Goal: Task Accomplishment & Management: Manage account settings

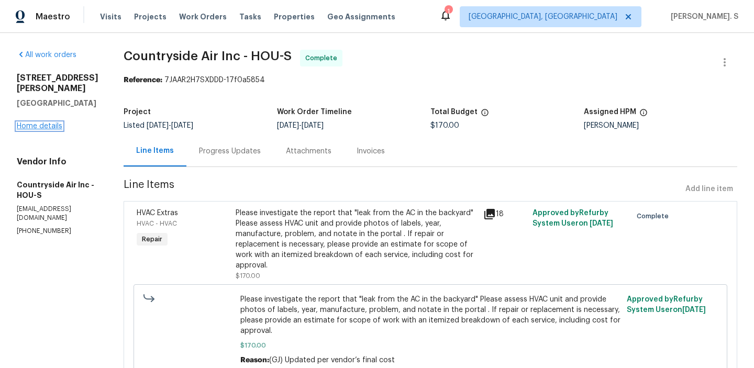
click at [30, 124] on link "Home details" at bounding box center [40, 125] width 46 height 7
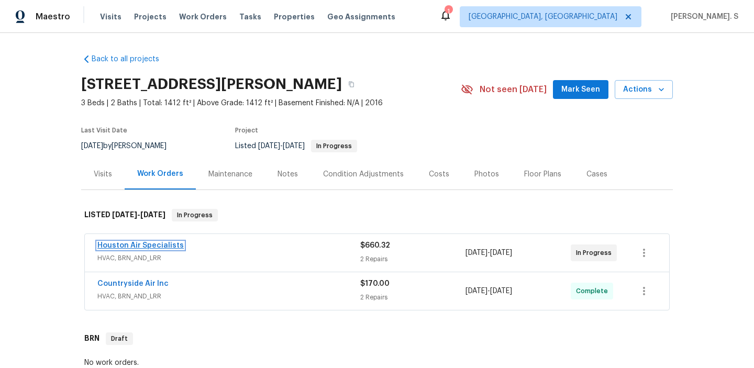
click at [126, 246] on link "Houston Air Specialists" at bounding box center [140, 245] width 86 height 7
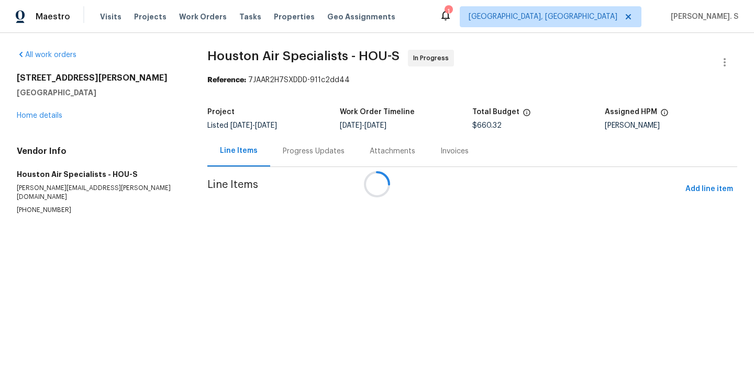
click at [278, 164] on div at bounding box center [377, 184] width 754 height 368
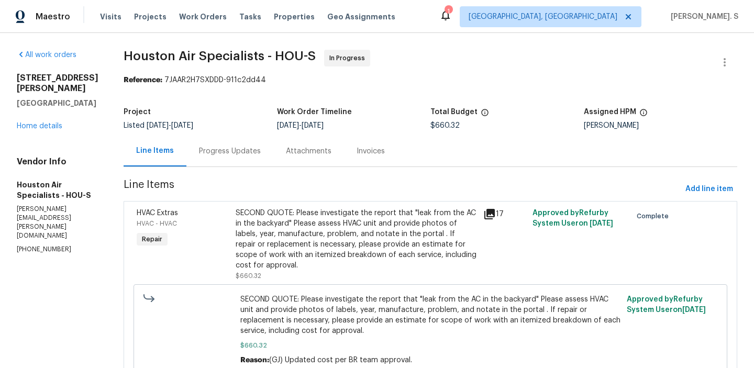
click at [278, 164] on div "Attachments" at bounding box center [308, 151] width 71 height 31
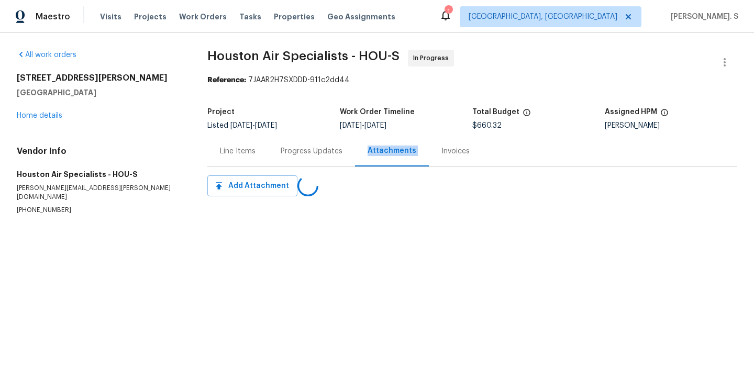
click at [278, 164] on div "Progress Updates" at bounding box center [311, 151] width 87 height 31
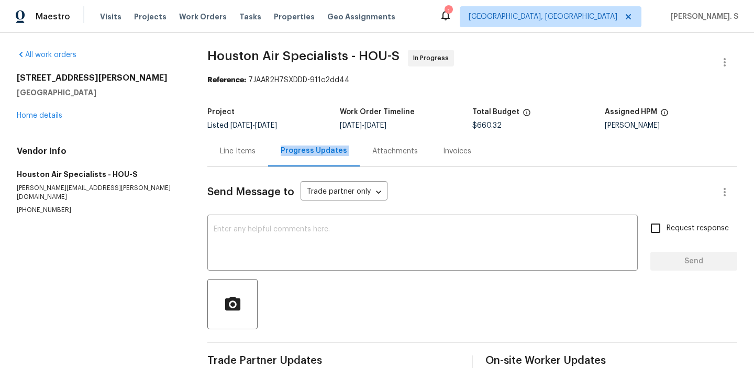
scroll to position [23, 0]
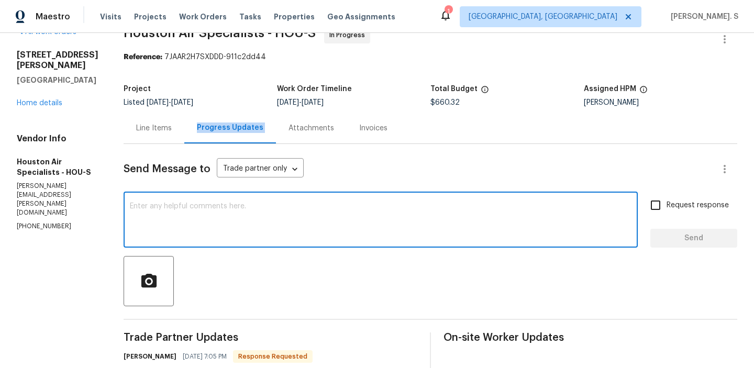
click at [240, 204] on textarea at bounding box center [380, 221] width 501 height 37
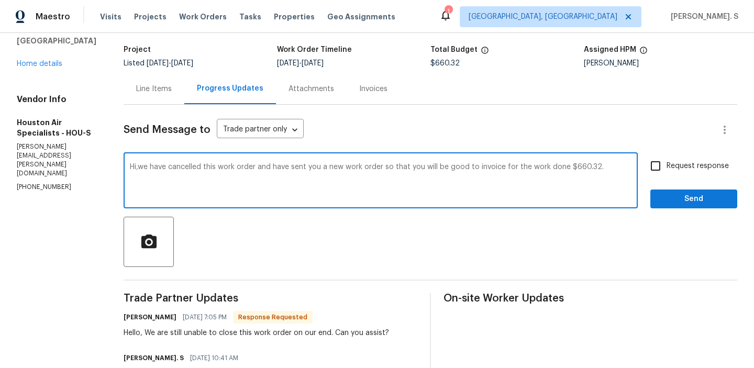
click at [265, 166] on textarea "Hi,we have cancelled this work order and have sent you a new work order so that…" at bounding box center [380, 181] width 501 height 37
click at [0, 0] on div "H i , w e" at bounding box center [0, 0] width 0 height 0
click at [0, 0] on div "Add a comma" at bounding box center [0, 0] width 0 height 0
click at [218, 180] on textarea "Hi, we have cancelled this work order due to some internal error and have sent …" at bounding box center [380, 181] width 501 height 37
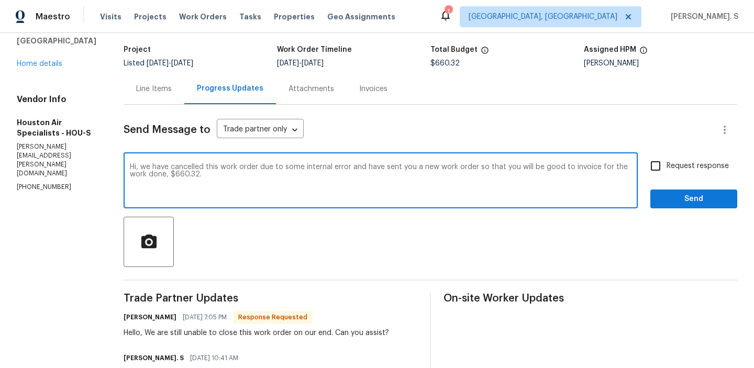
click at [218, 180] on textarea "Hi, we have cancelled this work order due to some internal error and have sent …" at bounding box center [380, 181] width 501 height 37
type textarea "Hi, we have cancelled this work order due to some internal error and have sent …"
click at [675, 179] on div "Request response Send" at bounding box center [693, 181] width 87 height 53
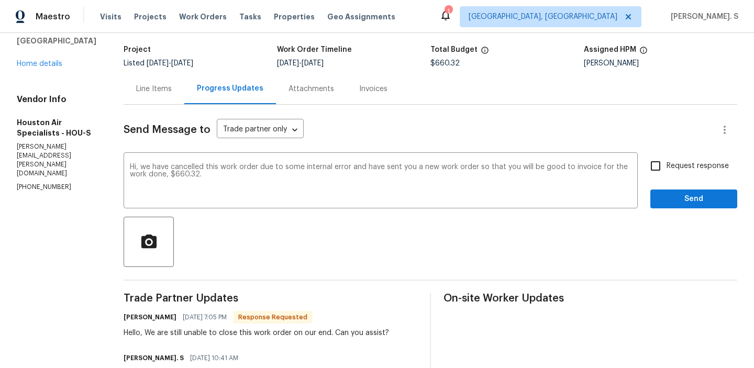
click at [674, 168] on span "Request response" at bounding box center [697, 166] width 62 height 11
click at [666, 168] on input "Request response" at bounding box center [655, 166] width 22 height 22
checkbox input "true"
click at [664, 217] on div at bounding box center [430, 242] width 613 height 50
click at [678, 195] on span "Send" at bounding box center [694, 199] width 70 height 13
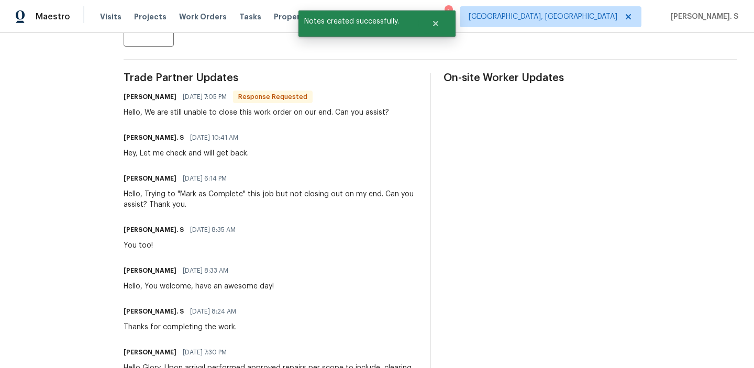
scroll to position [298, 0]
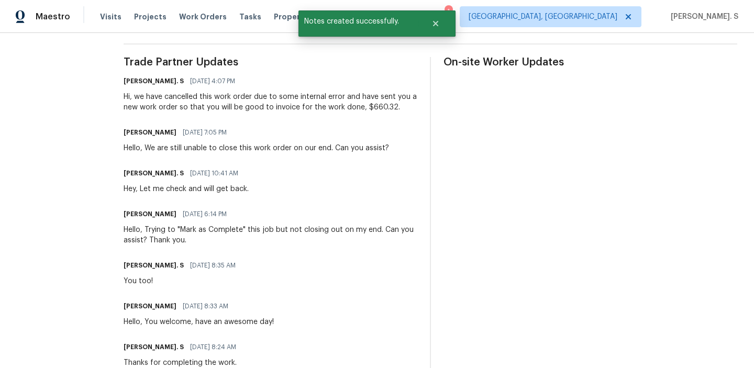
click at [199, 142] on div "Brenda medina 09/03/2025 7:05 PM Hello, We are still unable to close this work …" at bounding box center [256, 139] width 265 height 28
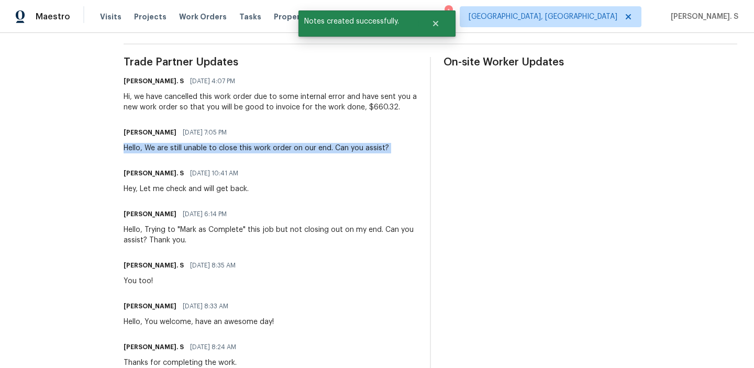
click at [199, 142] on div "Brenda medina 09/03/2025 7:05 PM Hello, We are still unable to close this work …" at bounding box center [256, 139] width 265 height 28
copy div "Hello, We are still unable to close this work order on our end. Can you assist?"
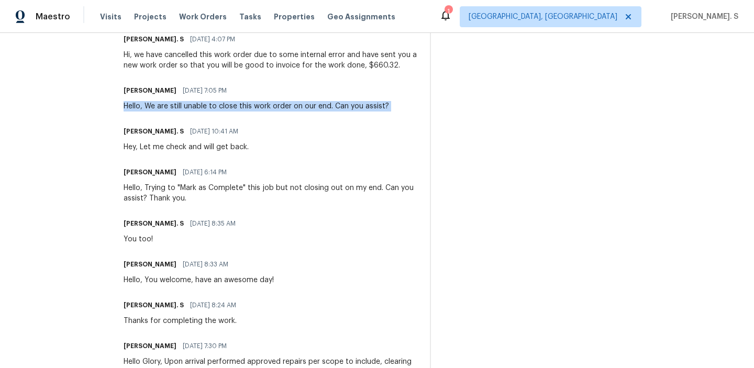
scroll to position [337, 0]
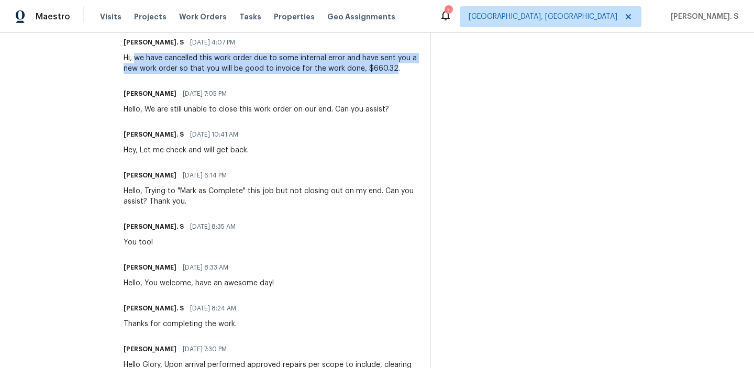
drag, startPoint x: 141, startPoint y: 58, endPoint x: 397, endPoint y: 72, distance: 255.8
click at [397, 72] on div "Hi, we have cancelled this work order due to some internal error and have sent …" at bounding box center [271, 63] width 294 height 21
copy div "we have cancelled this work order due to some internal error and have sent you …"
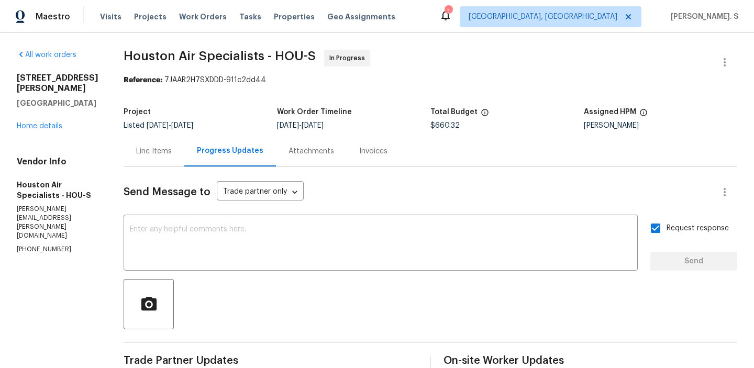
click at [149, 138] on div "Line Items" at bounding box center [154, 151] width 61 height 31
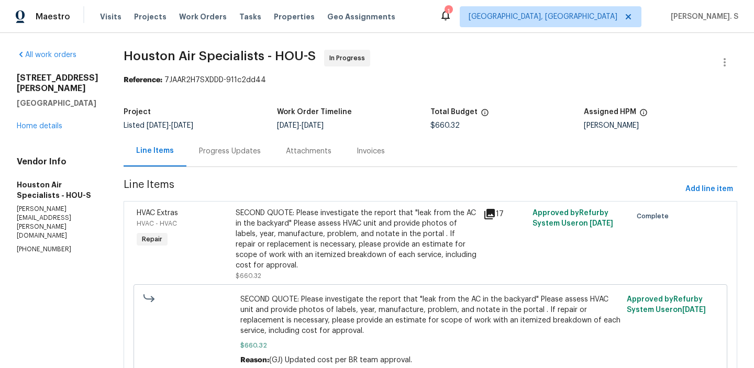
click at [417, 328] on span "SECOND QUOTE: Please investigate the report that "leak from the AC in the backy…" at bounding box center [430, 315] width 381 height 42
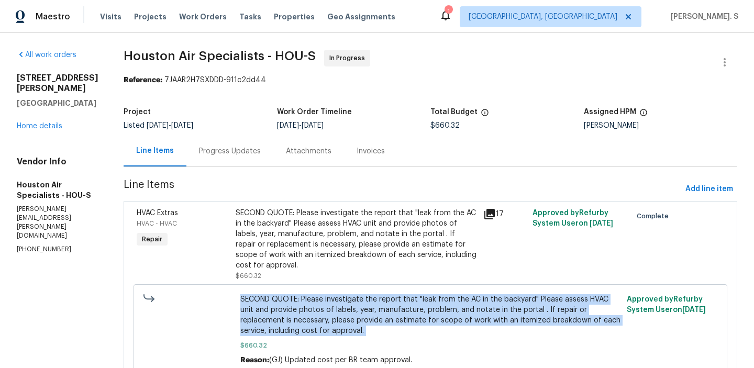
copy span "SECOND QUOTE: Please investigate the report that "leak from the AC in the backy…"
click at [42, 127] on link "Home details" at bounding box center [40, 125] width 46 height 7
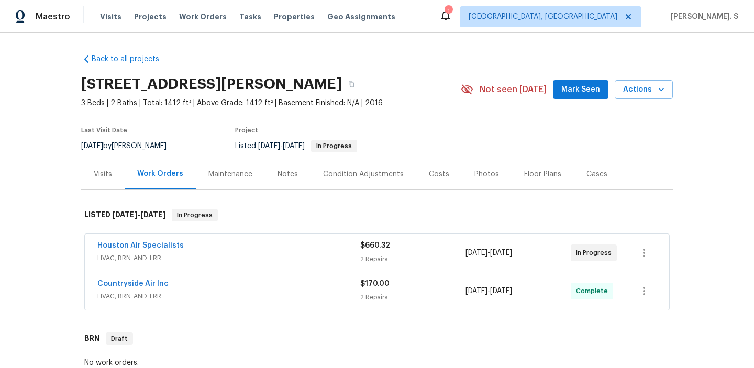
scroll to position [14, 0]
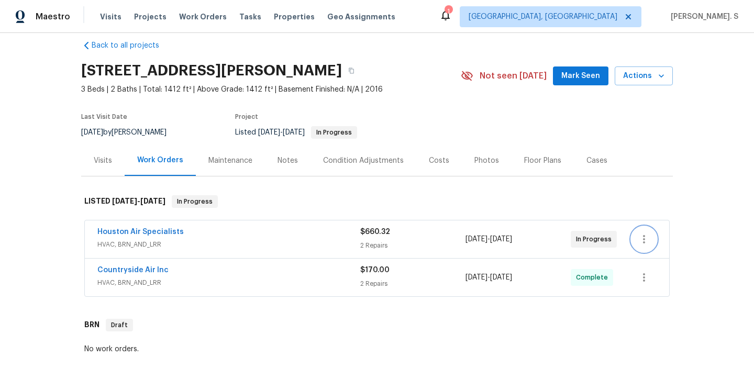
click at [642, 231] on button "button" at bounding box center [643, 239] width 25 height 25
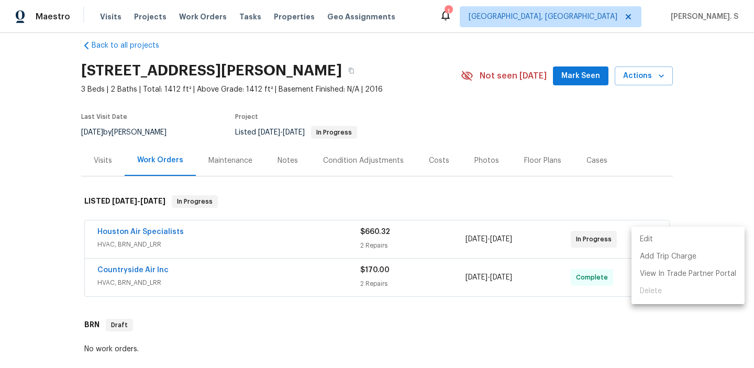
click at [635, 244] on li "Edit" at bounding box center [687, 239] width 113 height 17
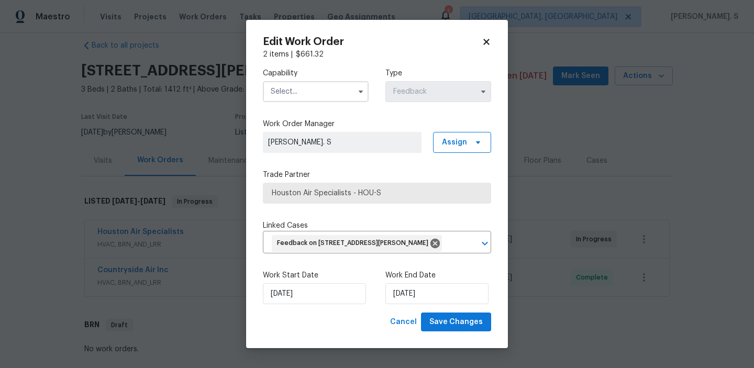
click at [322, 85] on input "text" at bounding box center [316, 91] width 106 height 21
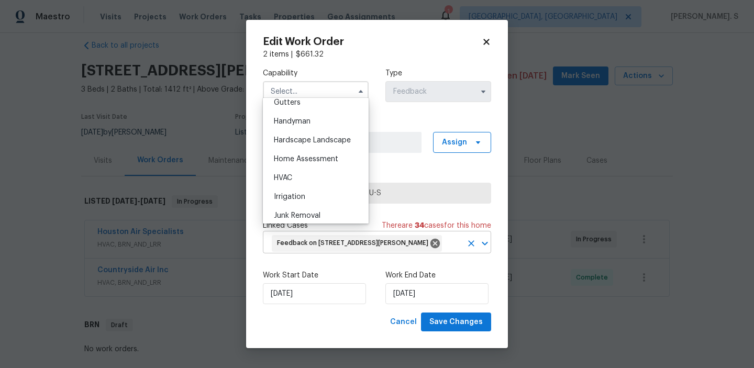
scroll to position [8, 0]
click at [296, 169] on div "HVAC" at bounding box center [315, 178] width 101 height 19
type input "HVAC"
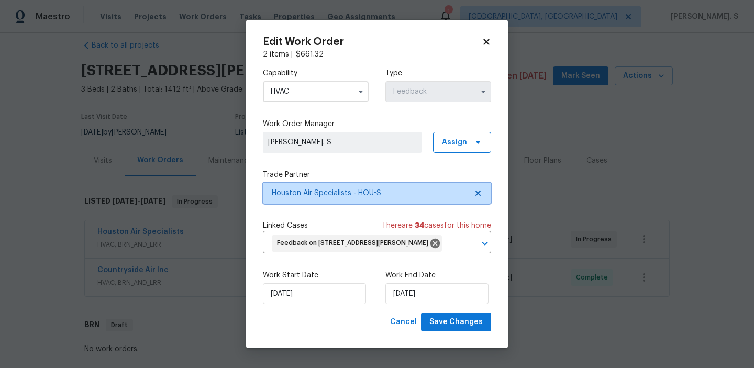
click at [477, 191] on icon at bounding box center [477, 193] width 5 height 5
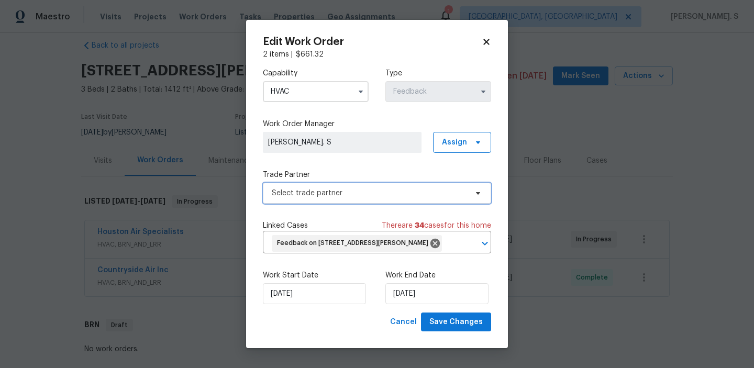
click at [477, 189] on icon at bounding box center [478, 193] width 8 height 8
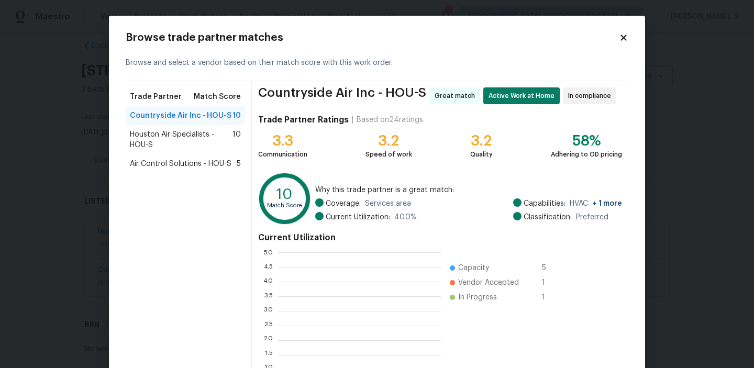
scroll to position [147, 163]
click at [206, 133] on span "Houston Air Specialists - HOU-S" at bounding box center [181, 139] width 103 height 21
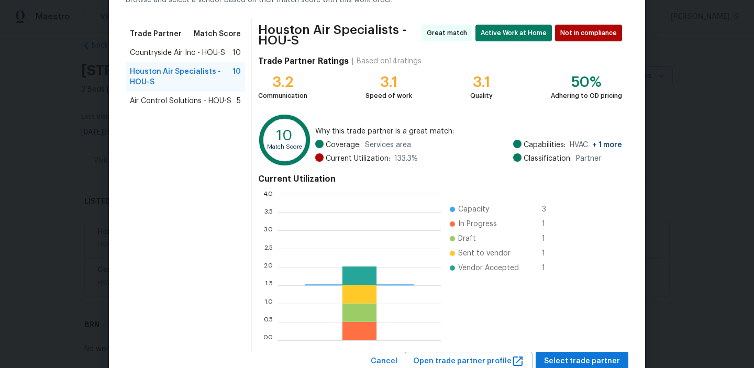
scroll to position [76, 0]
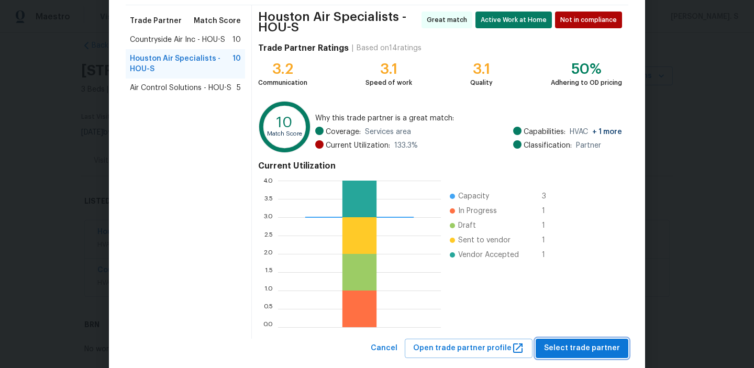
click at [611, 343] on span "Select trade partner" at bounding box center [582, 348] width 76 height 13
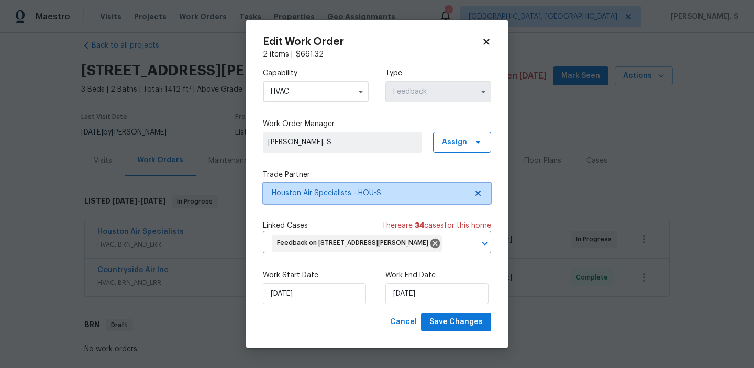
scroll to position [0, 0]
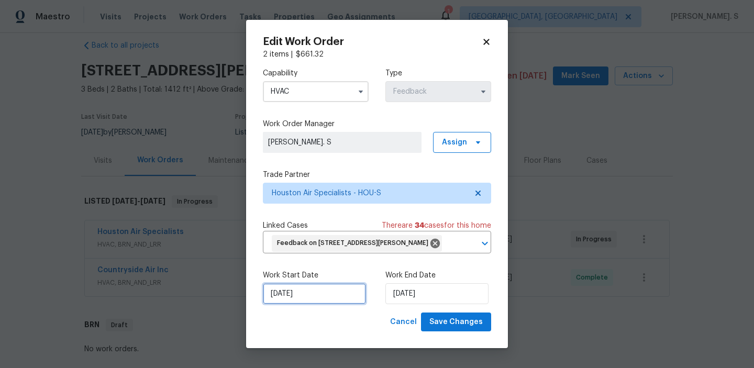
click at [318, 296] on input "8/21/2025" at bounding box center [314, 293] width 103 height 21
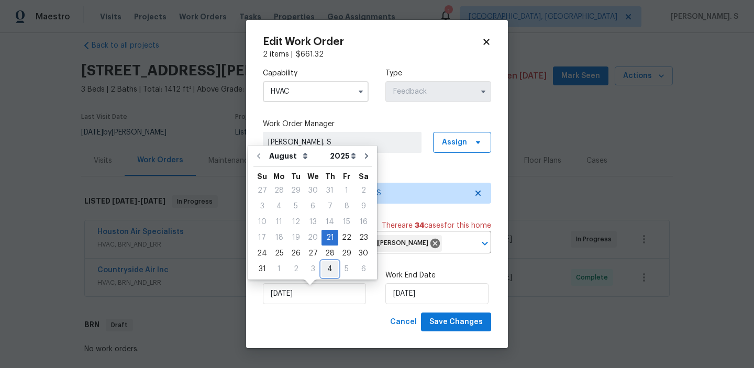
click at [327, 269] on div "4" at bounding box center [329, 269] width 17 height 15
type input "[DATE]"
select select "8"
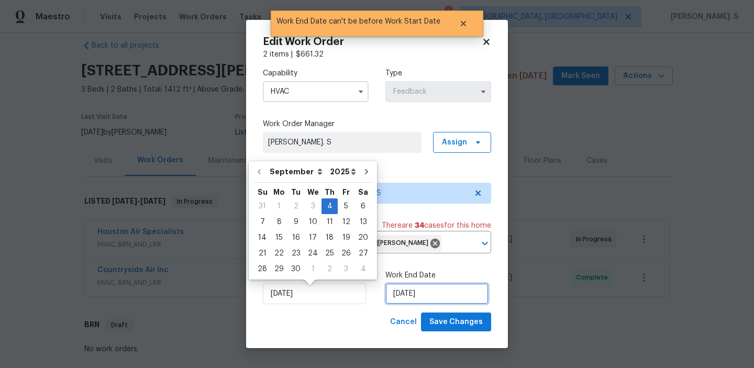
click at [412, 301] on input "9/4/2025" at bounding box center [436, 293] width 103 height 21
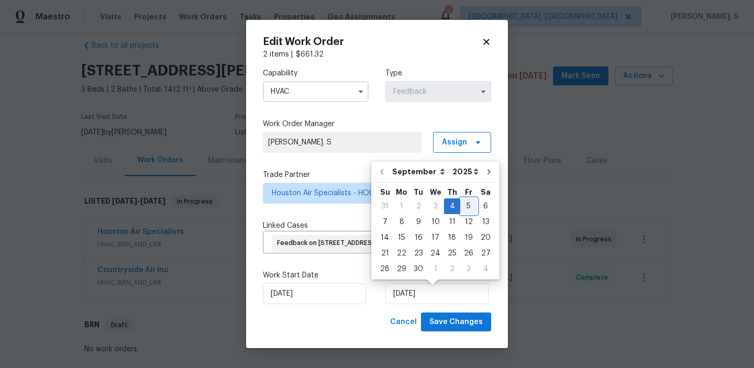
click at [466, 211] on div "5" at bounding box center [468, 206] width 17 height 15
type input "[DATE]"
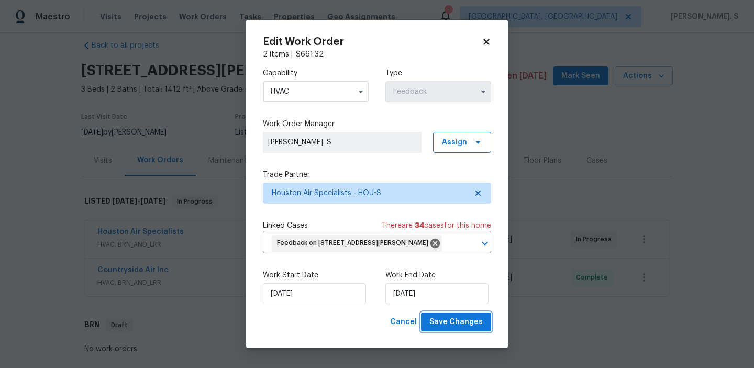
click at [466, 329] on span "Save Changes" at bounding box center [455, 322] width 53 height 13
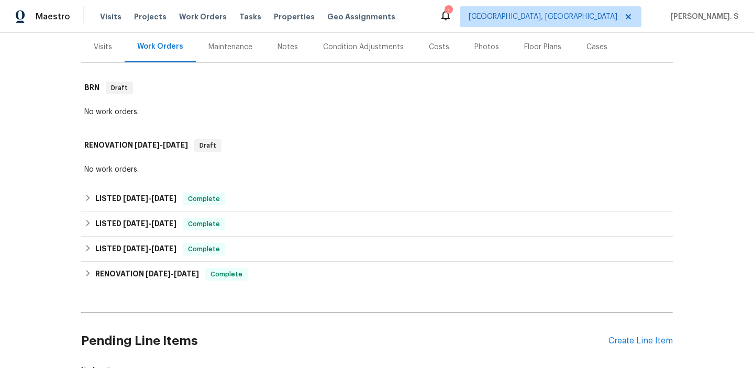
scroll to position [164, 0]
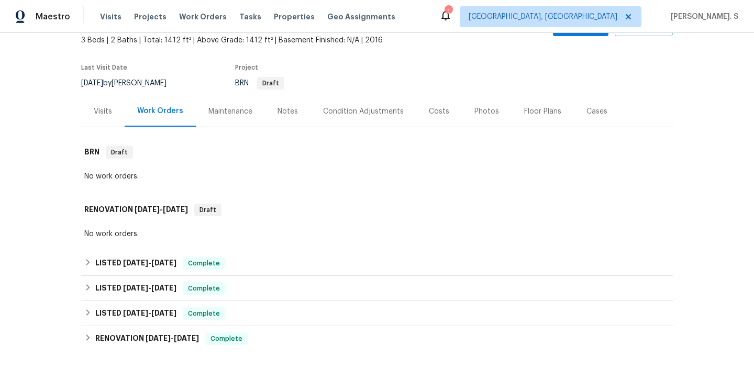
scroll to position [73, 0]
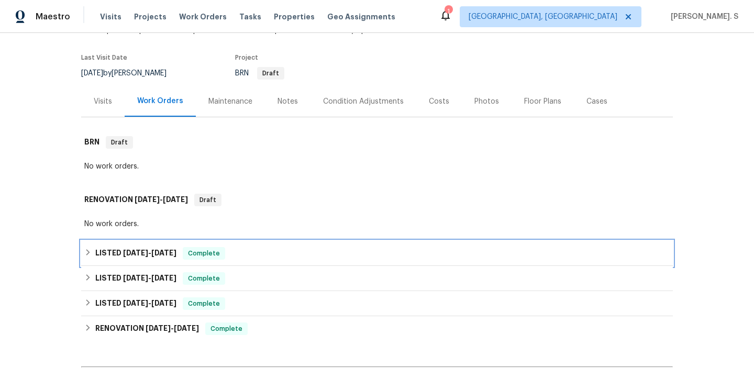
click at [176, 248] on h6 "LISTED 8/19/25 - 9/5/25" at bounding box center [135, 253] width 81 height 13
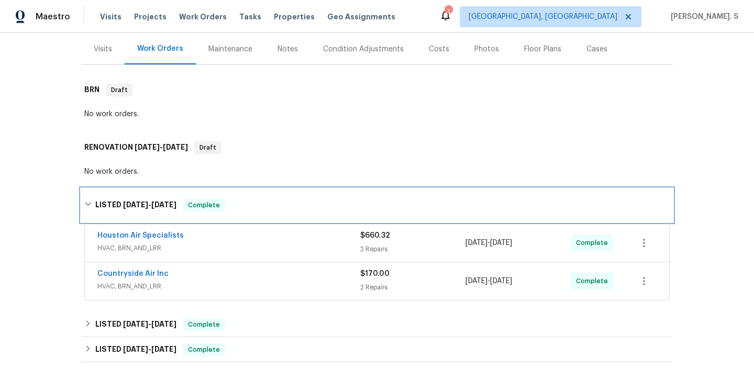
scroll to position [142, 0]
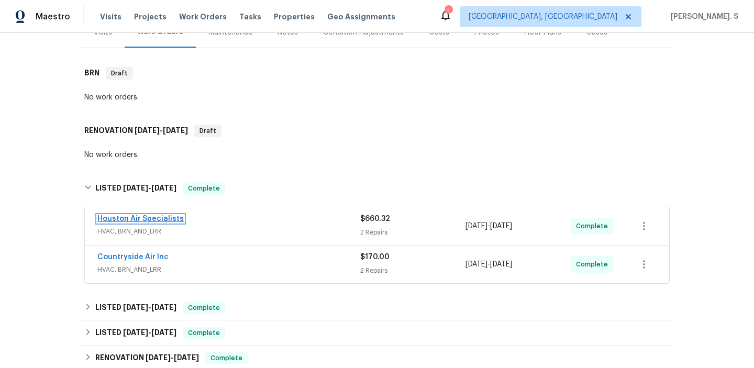
click at [167, 216] on link "Houston Air Specialists" at bounding box center [140, 218] width 86 height 7
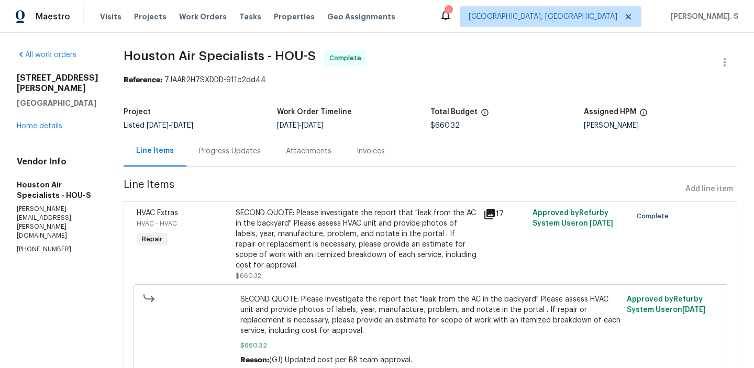
click at [270, 162] on div "Progress Updates" at bounding box center [229, 151] width 87 height 31
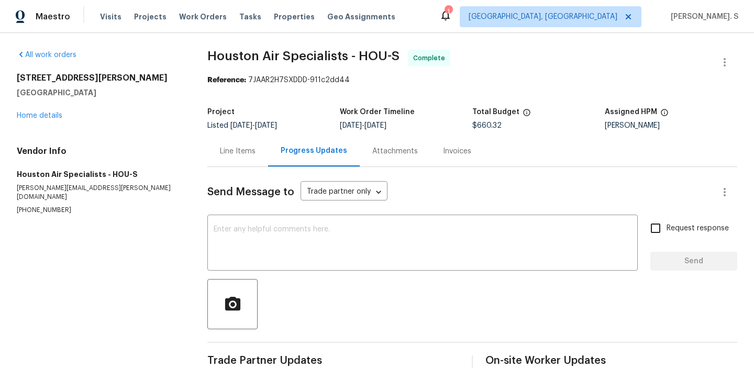
click at [270, 162] on div "Progress Updates" at bounding box center [314, 151] width 92 height 31
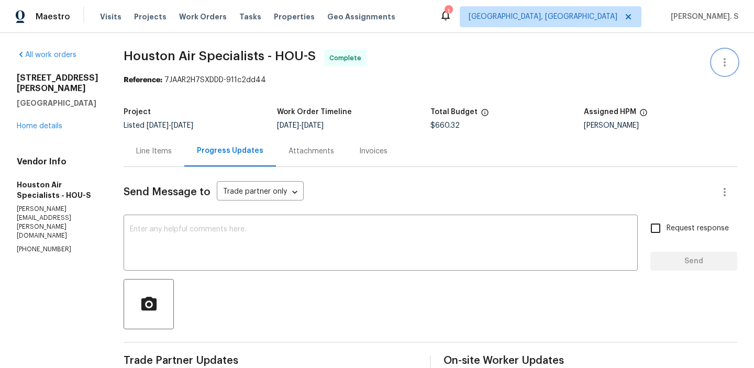
click at [712, 62] on button "button" at bounding box center [724, 62] width 25 height 25
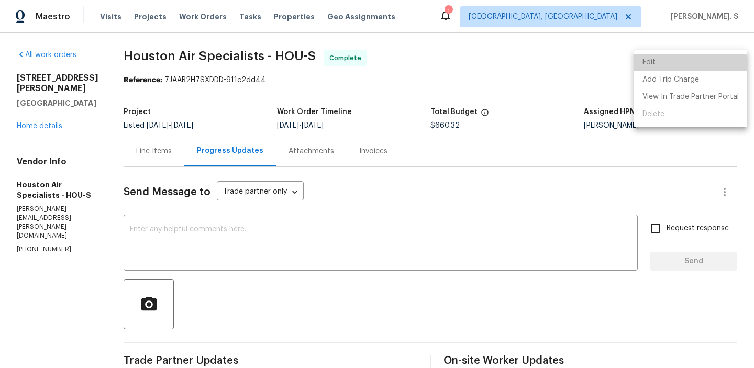
click at [686, 67] on li "Edit" at bounding box center [690, 62] width 113 height 17
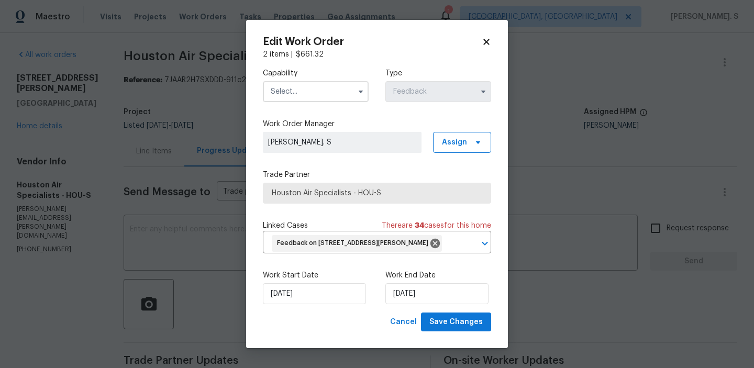
click at [47, 138] on body "Maestro Visits Projects Work Orders Tasks Properties Geo Assignments 1 Albuquer…" at bounding box center [377, 184] width 754 height 368
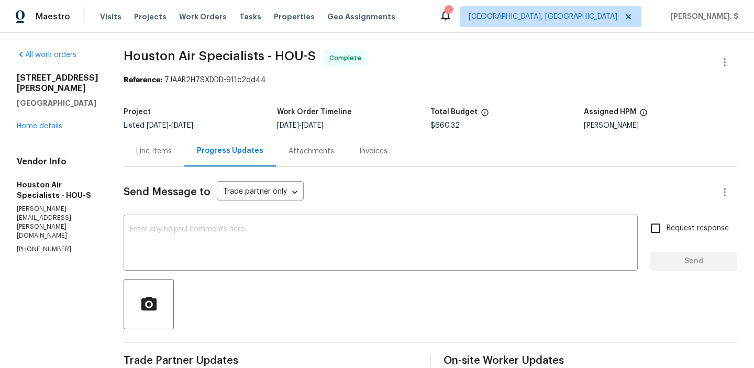
click at [52, 121] on div "8839 Hazel Rose Sky Dr Humble, TX 77338 Home details" at bounding box center [58, 102] width 82 height 59
click at [51, 130] on div "8839 Hazel Rose Sky Dr Humble, TX 77338 Home details" at bounding box center [58, 102] width 82 height 59
click at [52, 117] on div "8839 Hazel Rose Sky Dr Humble, TX 77338 Home details" at bounding box center [58, 102] width 82 height 59
click at [52, 122] on link "Home details" at bounding box center [40, 125] width 46 height 7
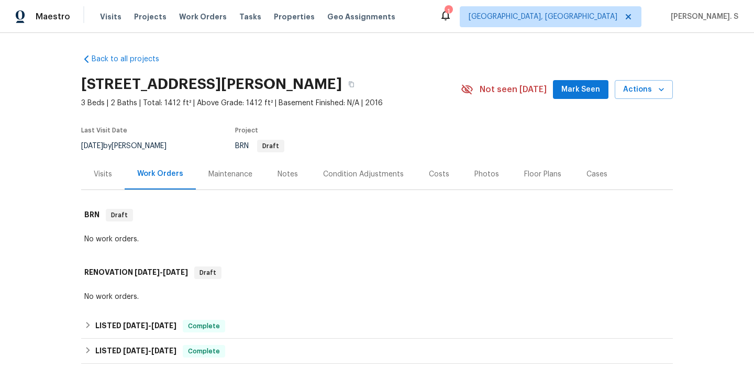
click at [307, 246] on div "No work orders." at bounding box center [377, 240] width 592 height 16
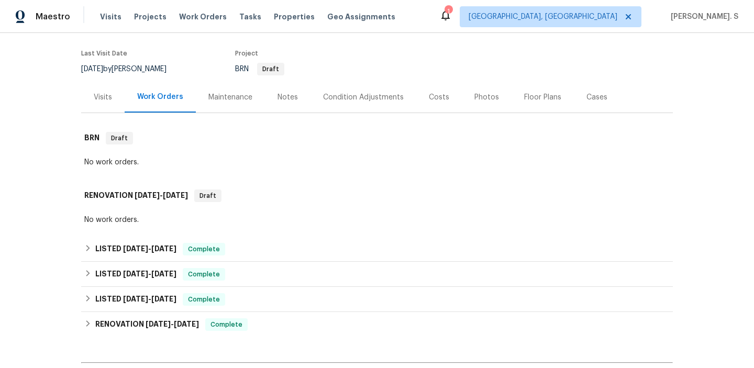
scroll to position [84, 0]
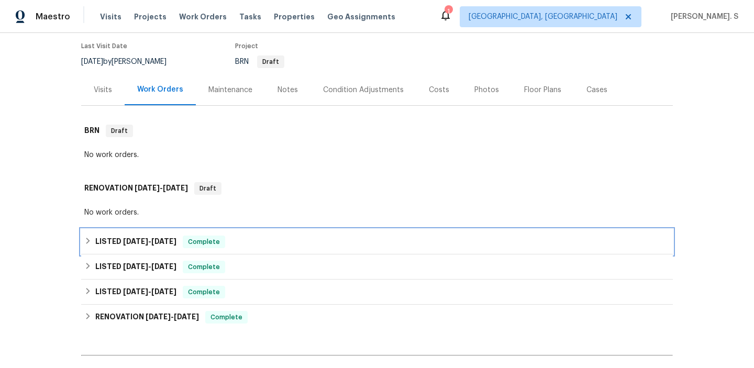
click at [151, 236] on h6 "LISTED 8/19/25 - 9/5/25" at bounding box center [135, 242] width 81 height 13
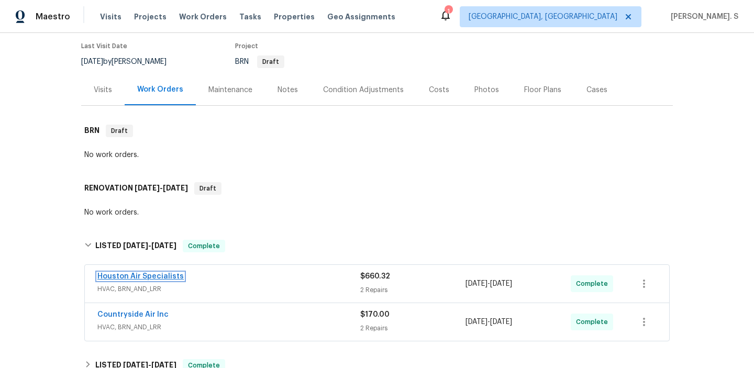
click at [168, 275] on link "Houston Air Specialists" at bounding box center [140, 276] width 86 height 7
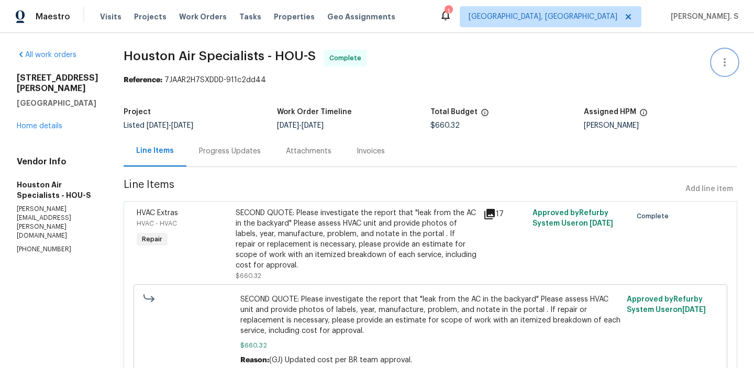
click at [723, 69] on button "button" at bounding box center [724, 62] width 25 height 25
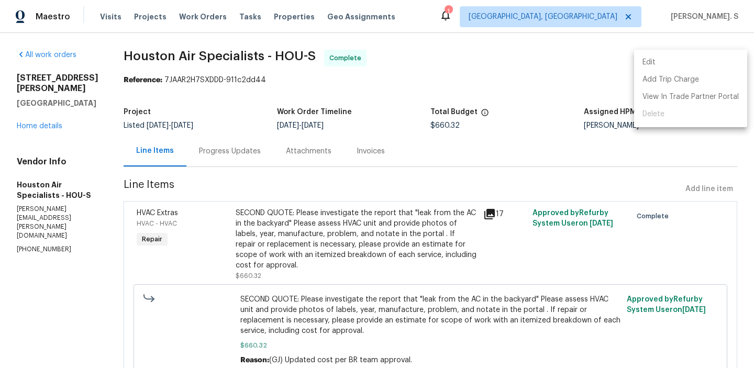
click at [700, 63] on li "Edit" at bounding box center [690, 62] width 113 height 17
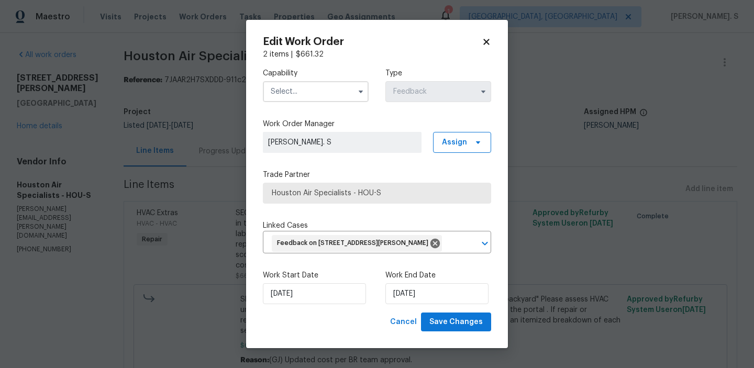
click at [347, 86] on input "text" at bounding box center [316, 91] width 106 height 21
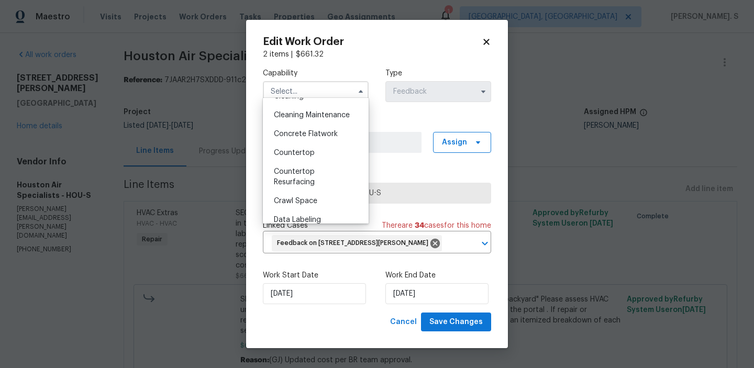
scroll to position [165, 0]
click at [246, 203] on div "Edit Work Order 2 items | $ 661.32 Capability Agent Appliance Bathtub Resurfaci…" at bounding box center [377, 184] width 262 height 329
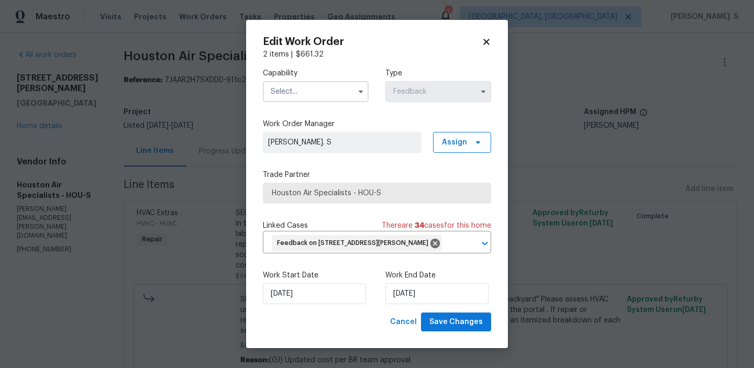
click at [49, 126] on body "Maestro Visits Projects Work Orders Tasks Properties Geo Assignments 1 Albuquer…" at bounding box center [377, 184] width 754 height 368
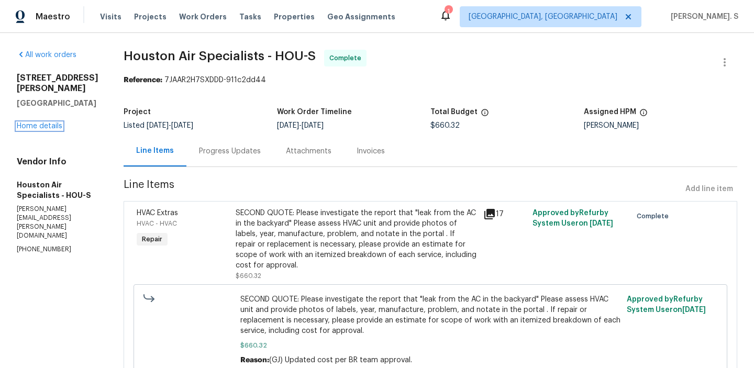
click at [49, 126] on link "Home details" at bounding box center [40, 125] width 46 height 7
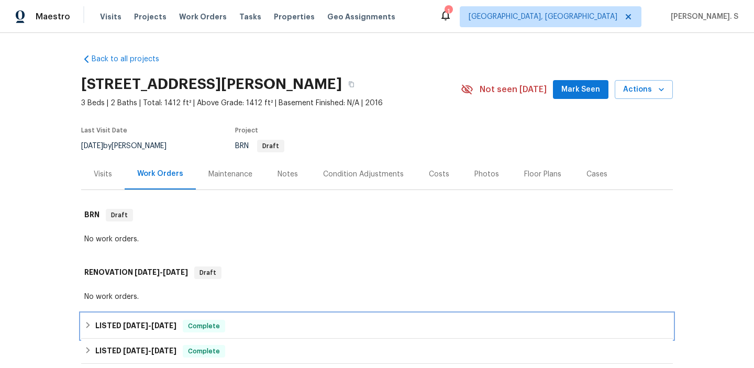
click at [165, 323] on span "9/5/25" at bounding box center [163, 325] width 25 height 7
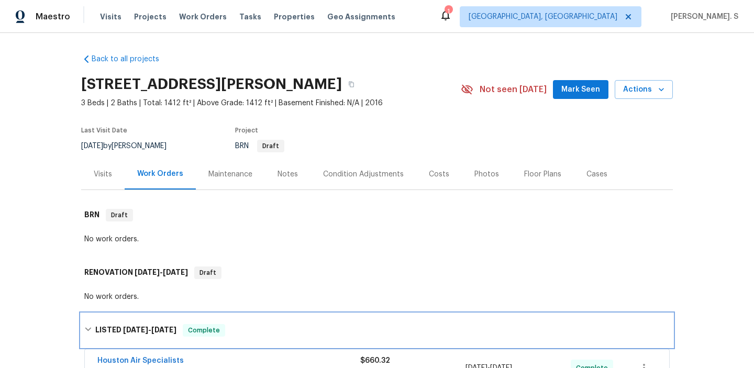
scroll to position [140, 0]
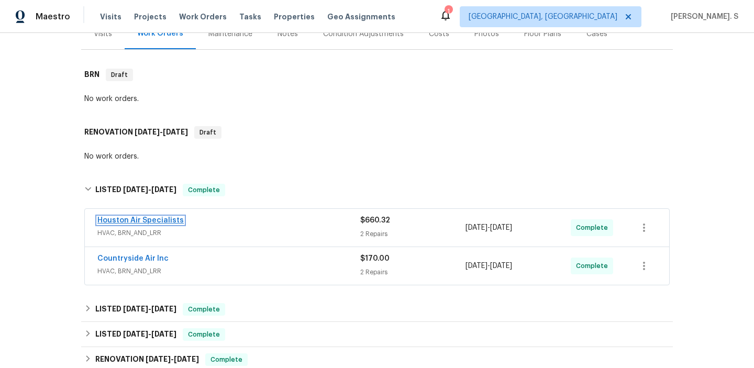
click at [138, 220] on link "Houston Air Specialists" at bounding box center [140, 220] width 86 height 7
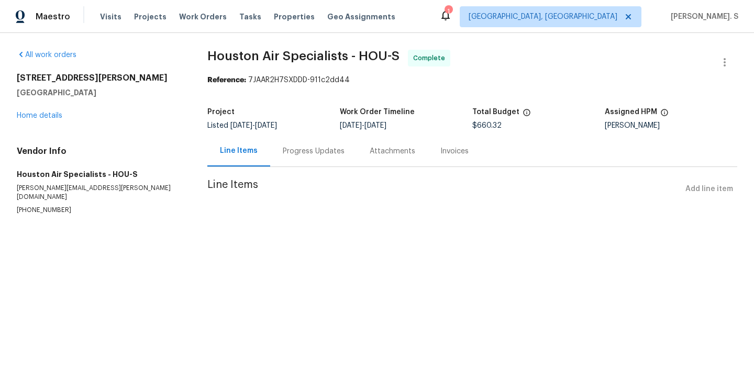
click at [357, 159] on div "Attachments" at bounding box center [392, 151] width 71 height 31
click at [283, 159] on div "Progress Updates" at bounding box center [313, 151] width 87 height 31
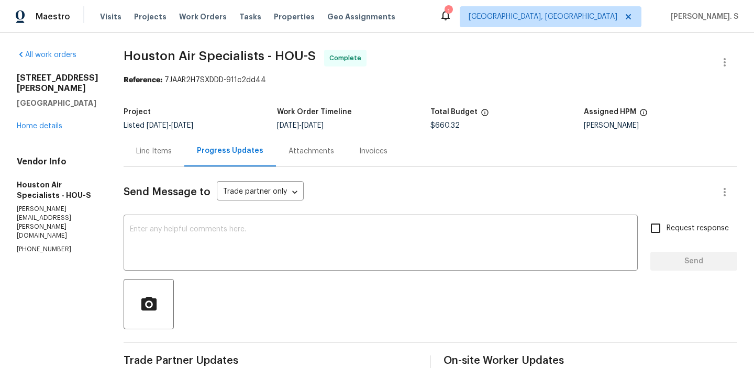
click at [710, 70] on span "Houston Air Specialists - HOU-S Complete" at bounding box center [418, 62] width 588 height 25
click at [716, 68] on button "button" at bounding box center [724, 62] width 25 height 25
click at [680, 63] on li "Edit" at bounding box center [690, 62] width 113 height 17
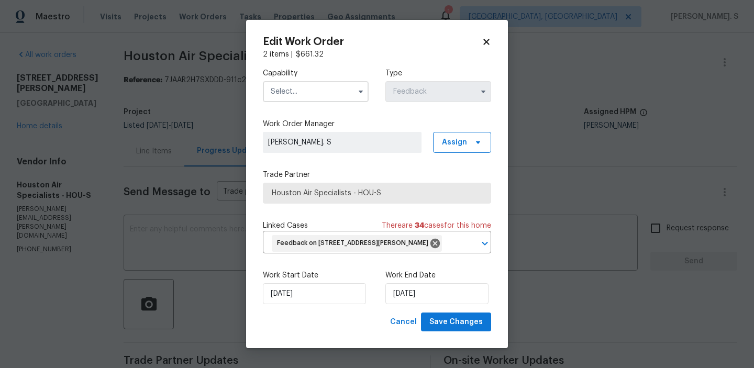
click at [152, 192] on body "Maestro Visits Projects Work Orders Tasks Properties Geo Assignments 1 Albuquer…" at bounding box center [377, 184] width 754 height 368
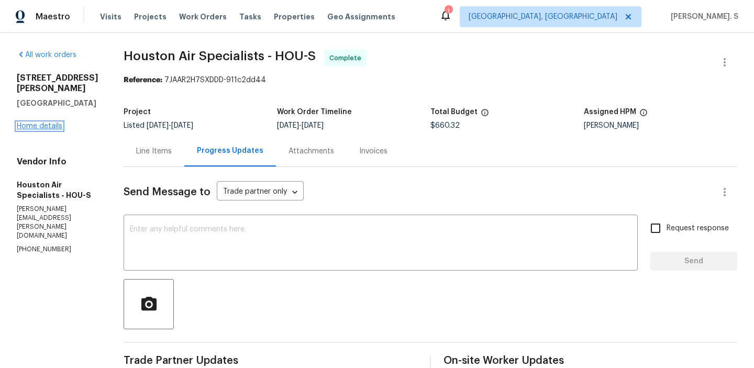
click at [38, 127] on link "Home details" at bounding box center [40, 125] width 46 height 7
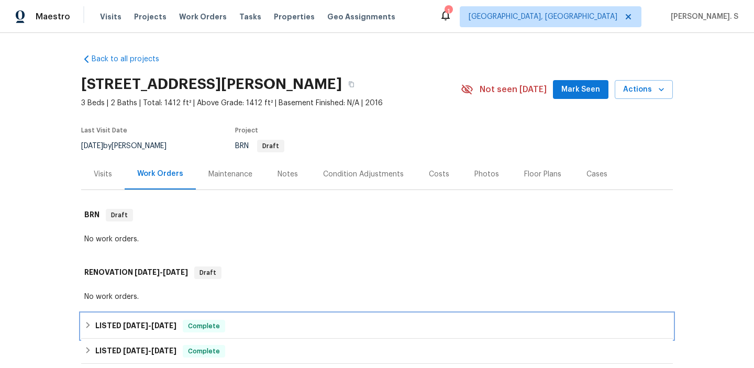
click at [147, 318] on div "LISTED 8/19/25 - 9/5/25 Complete" at bounding box center [377, 326] width 592 height 25
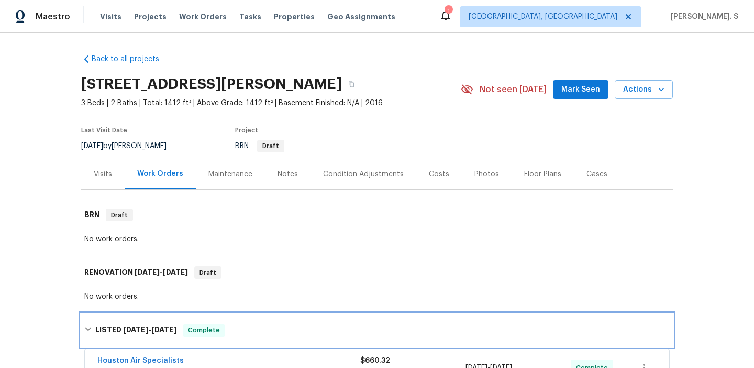
click at [147, 318] on div "LISTED 8/19/25 - 9/5/25 Complete" at bounding box center [377, 331] width 592 height 34
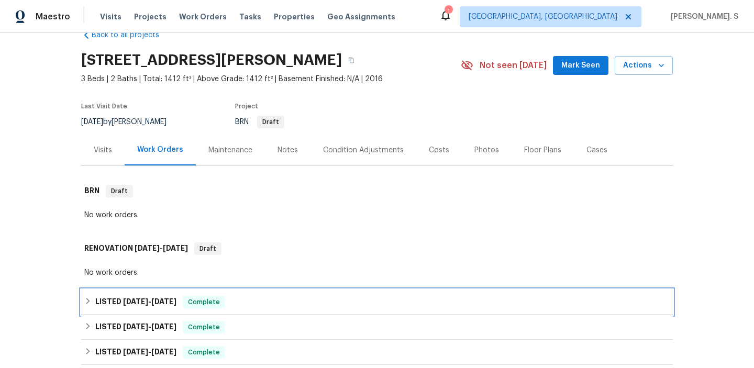
scroll to position [30, 0]
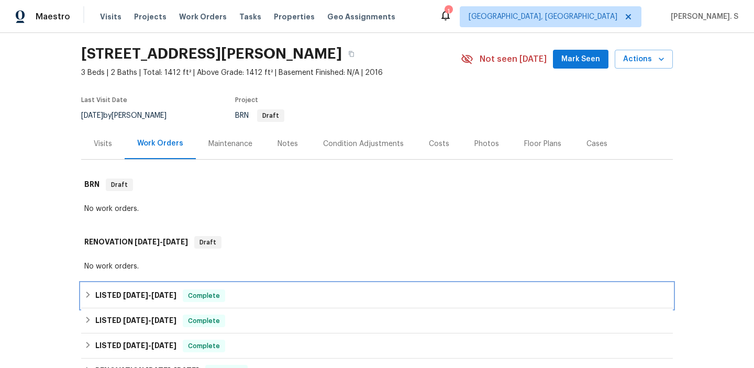
click at [147, 288] on div "LISTED 8/19/25 - 9/5/25 Complete" at bounding box center [377, 295] width 592 height 25
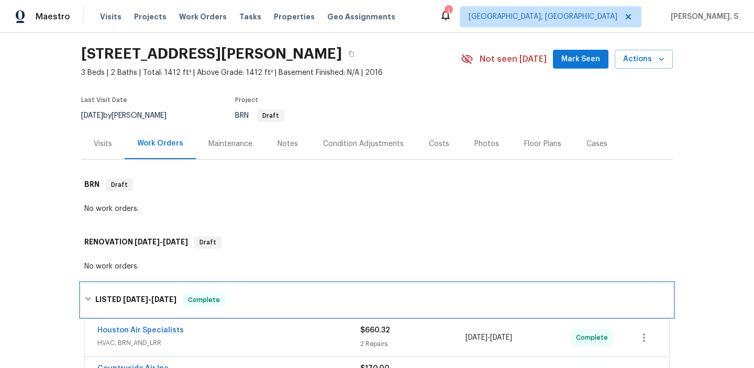
scroll to position [118, 0]
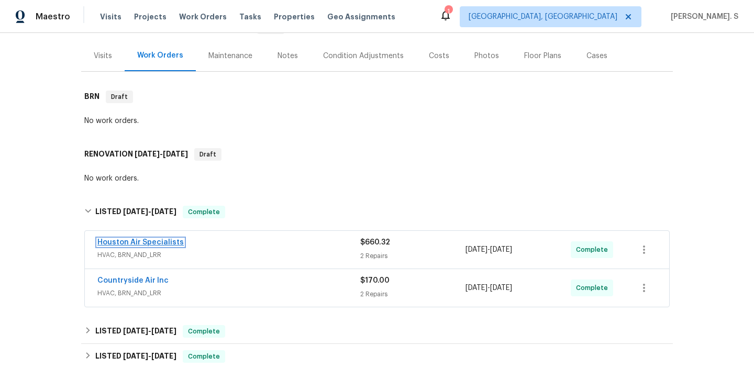
click at [142, 242] on link "Houston Air Specialists" at bounding box center [140, 242] width 86 height 7
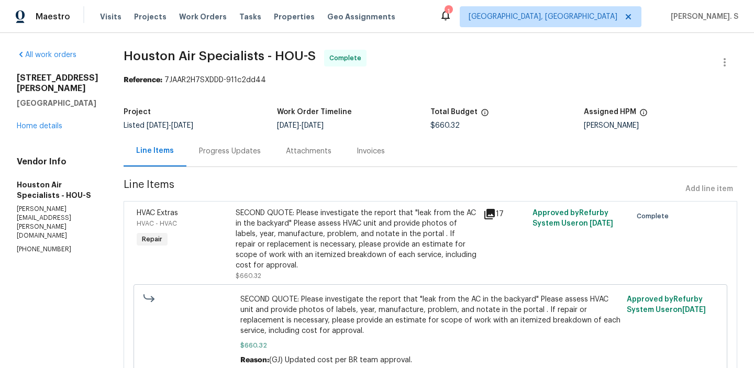
click at [250, 161] on div "Progress Updates" at bounding box center [229, 151] width 87 height 31
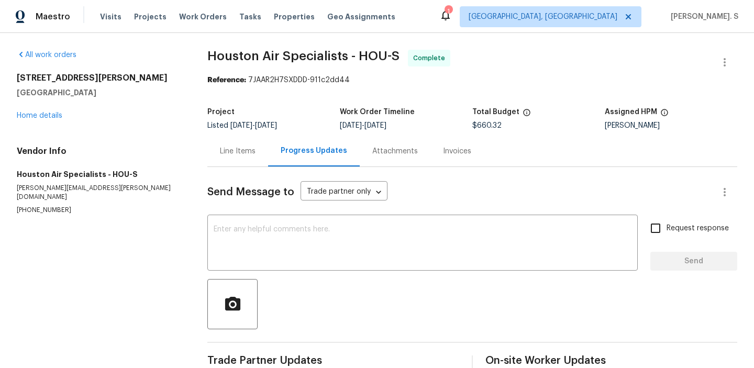
click at [250, 161] on div "Line Items" at bounding box center [237, 151] width 61 height 31
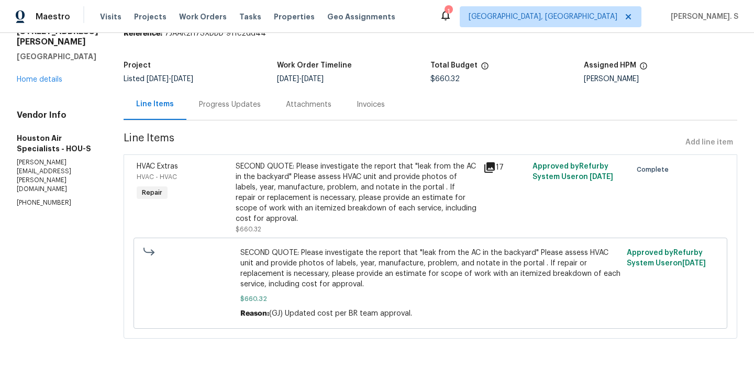
click at [235, 99] on div "Progress Updates" at bounding box center [230, 104] width 62 height 10
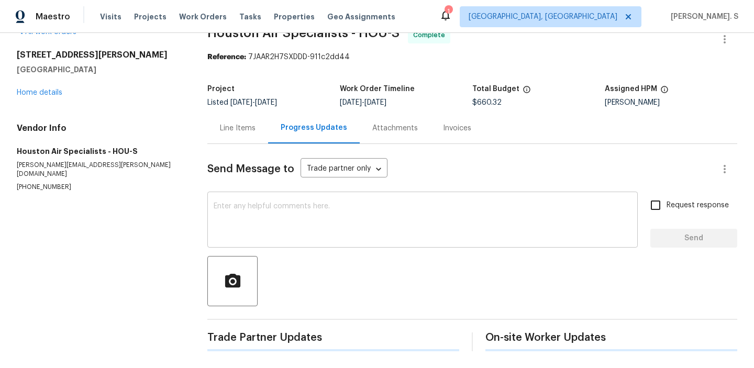
click at [217, 213] on textarea at bounding box center [423, 221] width 418 height 37
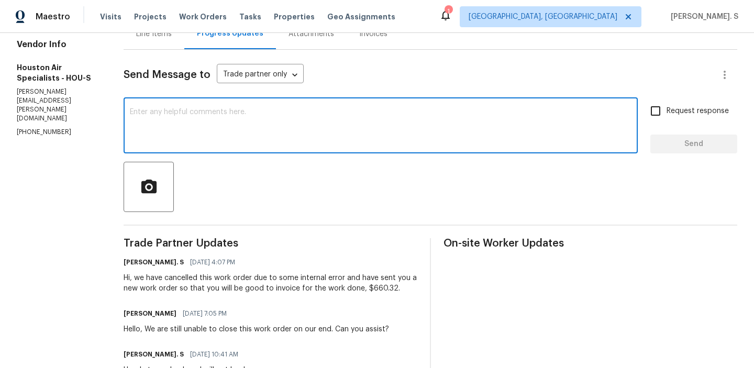
scroll to position [120, 0]
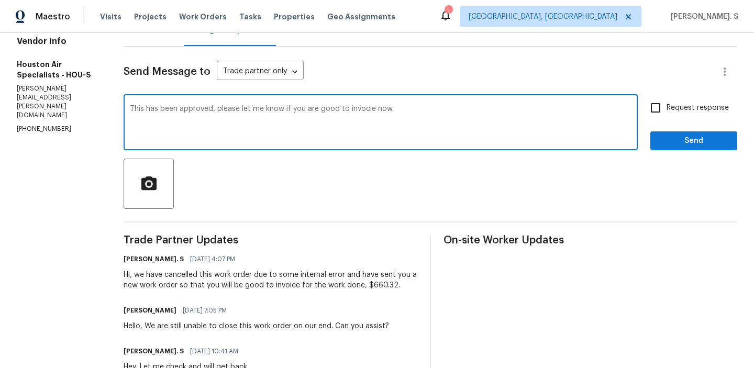
type textarea "This has been approved, please let me know if you are good to invocie now."
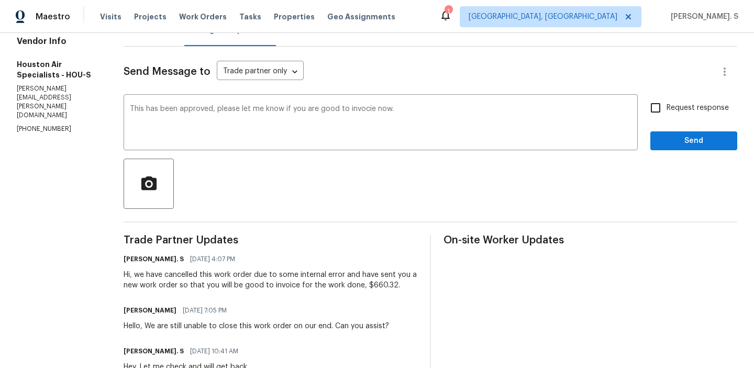
click at [640, 124] on div "This has been approved, please let me know if you are good to invocie now. x ​ …" at bounding box center [430, 123] width 613 height 53
click at [665, 120] on div "Request response Send" at bounding box center [693, 123] width 87 height 53
click at [665, 136] on span "Send" at bounding box center [694, 141] width 70 height 13
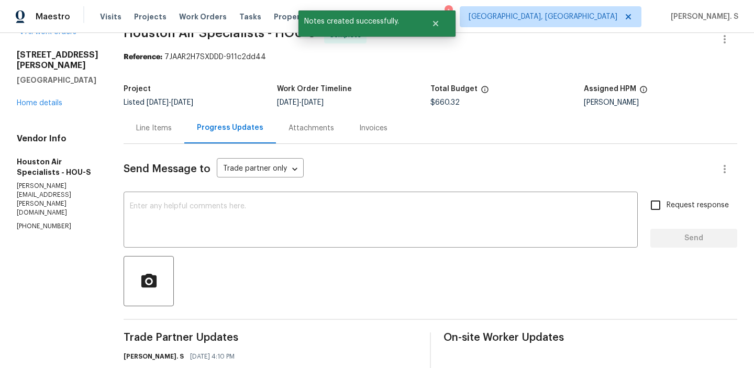
scroll to position [115, 0]
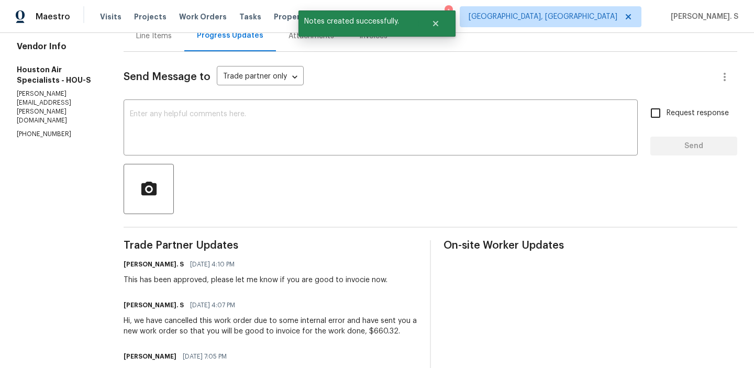
click at [162, 273] on div "Glory Joyce. S 09/04/2025 4:10 PM This has been approved, please let me know if…" at bounding box center [256, 271] width 264 height 28
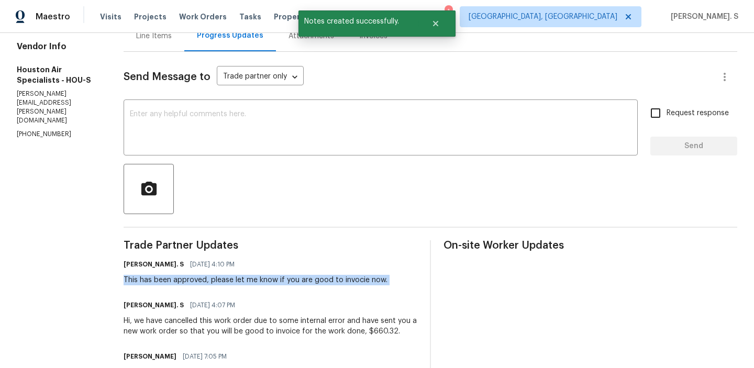
copy div "This has been approved, please let me know if you are good to invocie now."
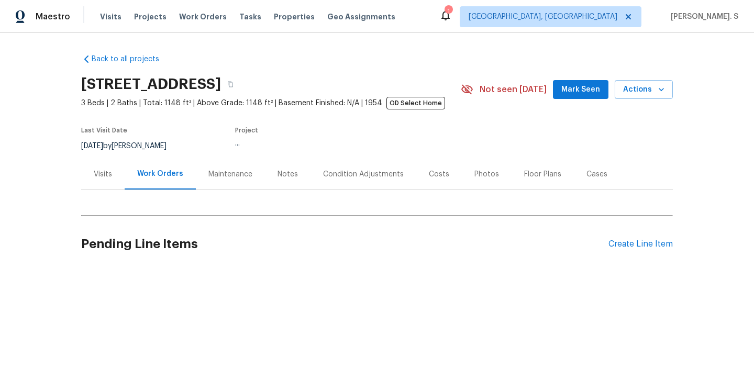
click at [145, 180] on div "Work Orders" at bounding box center [160, 174] width 71 height 31
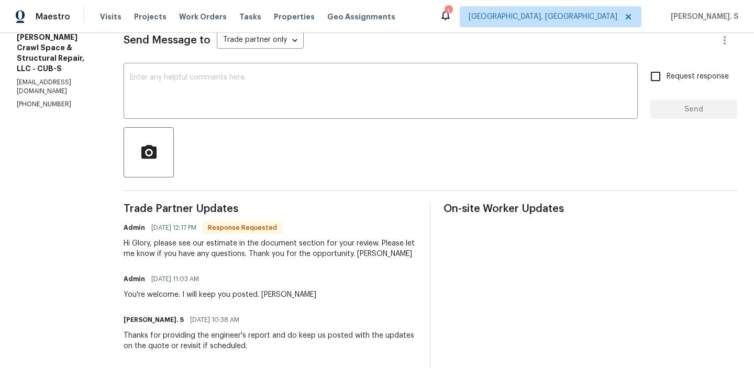
scroll to position [166, 0]
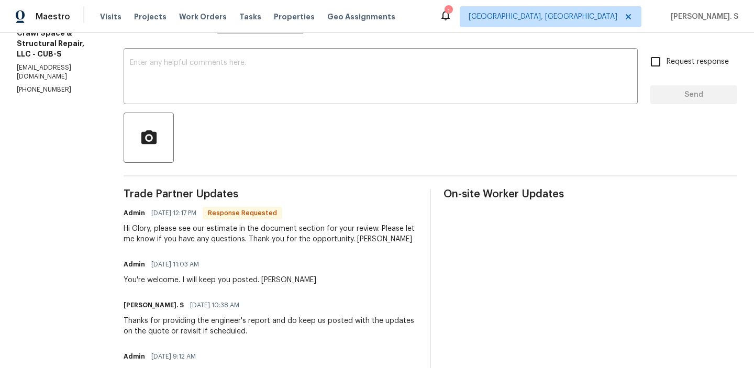
click at [192, 238] on div "Hi Glory, please see our estimate in the document section for your review. Plea…" at bounding box center [271, 234] width 294 height 21
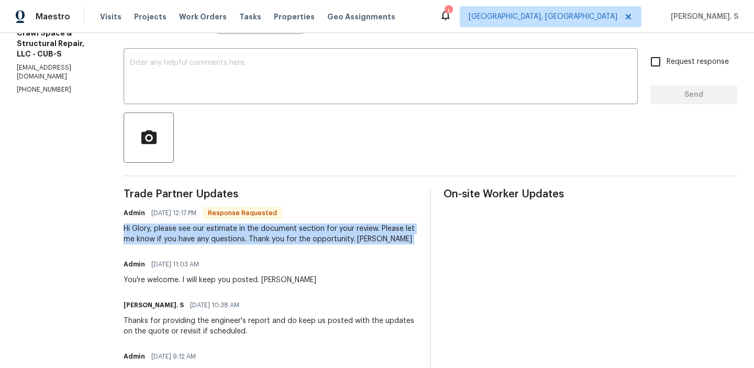
copy div "Hi Glory, please see our estimate in the document section for your review. Plea…"
click at [227, 79] on textarea at bounding box center [380, 77] width 501 height 37
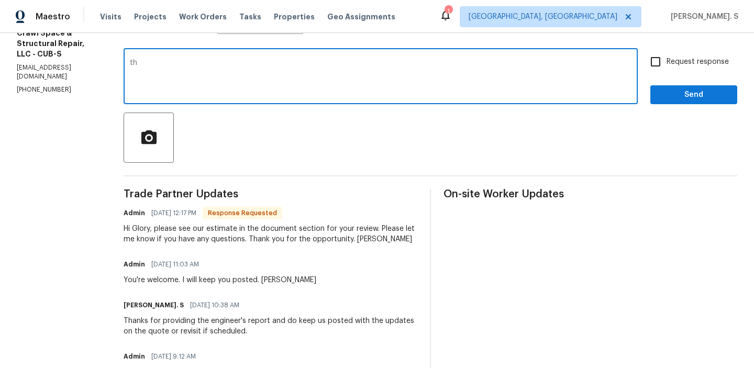
type textarea "t"
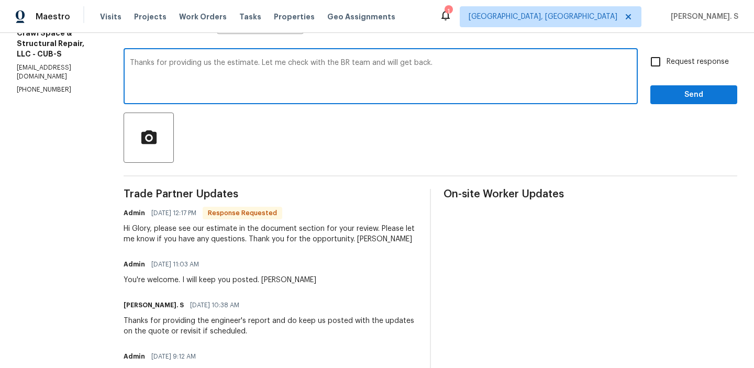
type textarea "Thanks for providing us the estimate. Let me check with the BR team and will ge…"
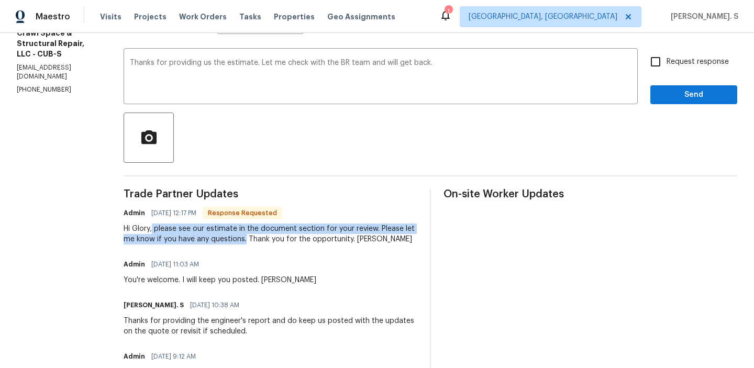
drag, startPoint x: 163, startPoint y: 228, endPoint x: 255, endPoint y: 239, distance: 93.3
click at [255, 239] on div "Hi Glory, please see our estimate in the document section for your review. Plea…" at bounding box center [271, 234] width 294 height 21
copy div "please see our estimate in the document section for your review. Please let me …"
click at [666, 64] on input "Request response" at bounding box center [655, 62] width 22 height 22
checkbox input "true"
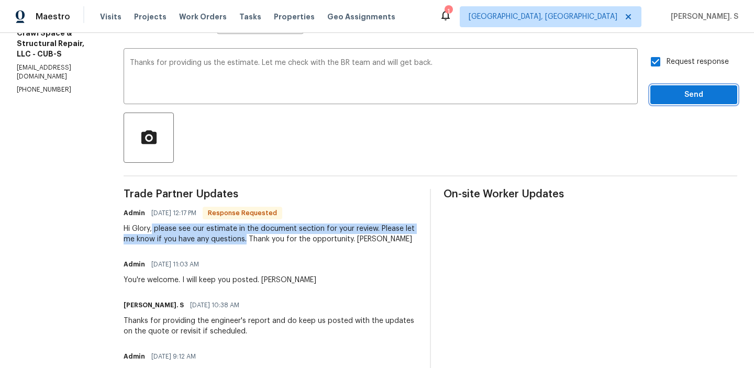
click at [666, 96] on span "Send" at bounding box center [694, 94] width 70 height 13
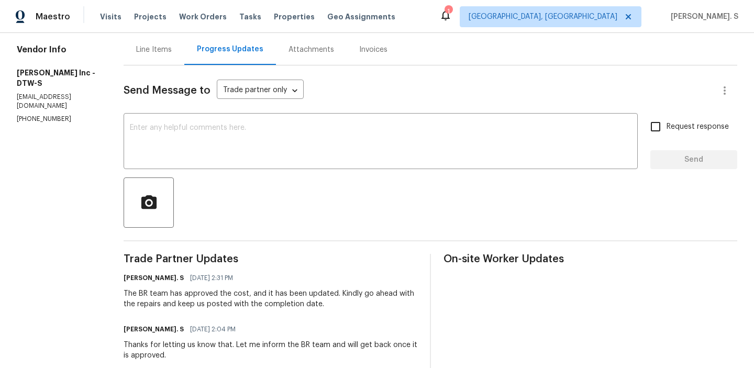
scroll to position [106, 0]
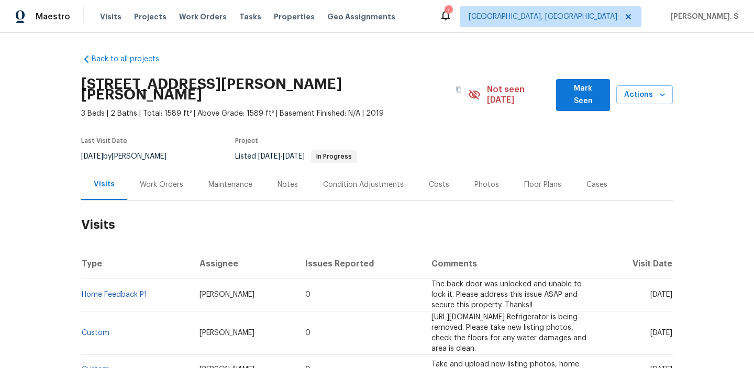
click at [176, 169] on div "Work Orders" at bounding box center [161, 184] width 69 height 31
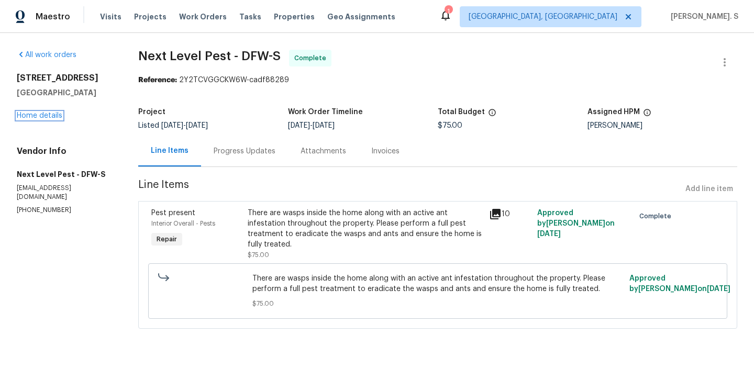
click at [39, 117] on link "Home details" at bounding box center [40, 115] width 46 height 7
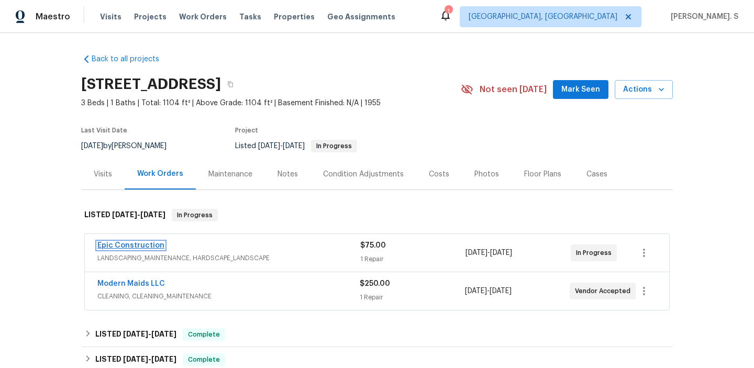
click at [147, 247] on link "Epic Construction" at bounding box center [130, 245] width 67 height 7
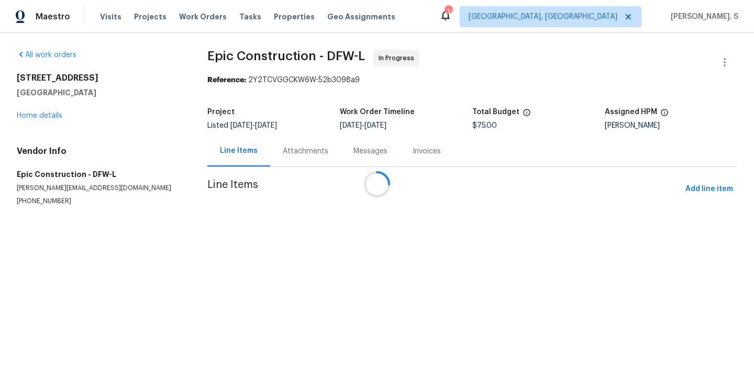
click at [284, 154] on div at bounding box center [377, 184] width 754 height 368
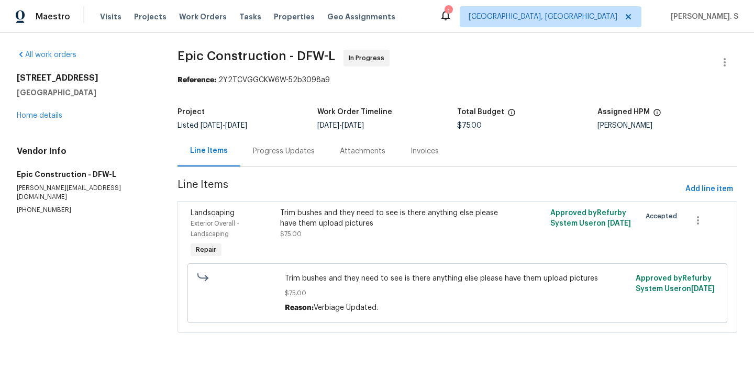
click at [284, 154] on div "Progress Updates" at bounding box center [284, 151] width 62 height 10
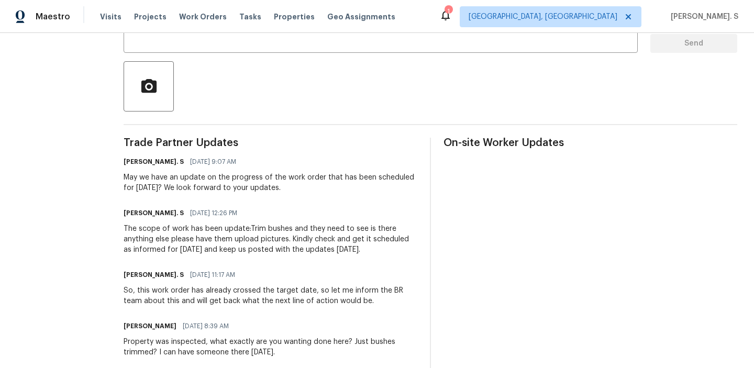
scroll to position [220, 0]
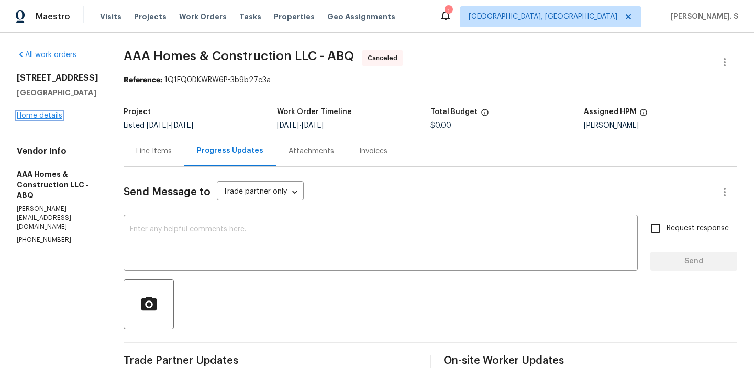
click at [49, 119] on link "Home details" at bounding box center [40, 115] width 46 height 7
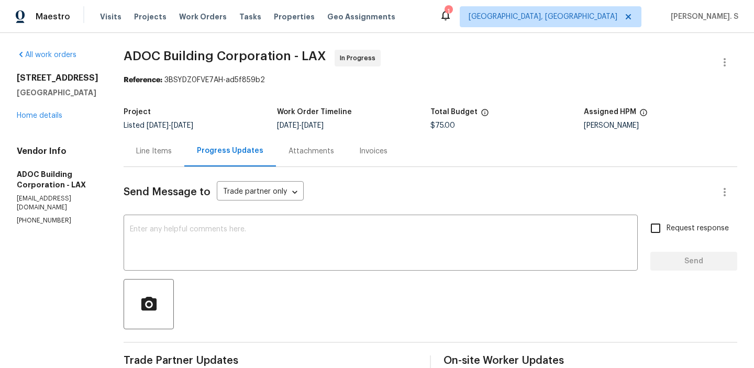
click at [50, 110] on div "3124 Darkwood St Lancaster, CA 93536 Home details" at bounding box center [58, 97] width 82 height 48
click at [50, 115] on link "Home details" at bounding box center [40, 115] width 46 height 7
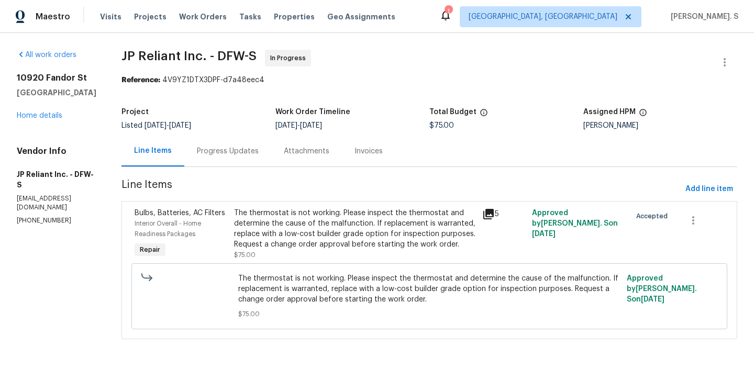
click at [276, 242] on div "The thermostat is not working. Please inspect the thermostat and determine the …" at bounding box center [355, 229] width 242 height 42
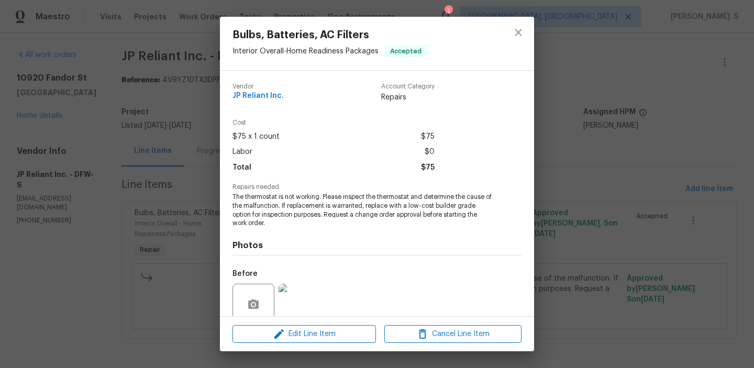
click at [167, 187] on div "Bulbs, Batteries, AC Filters Interior Overall - Home Readiness Packages Accepte…" at bounding box center [377, 184] width 754 height 368
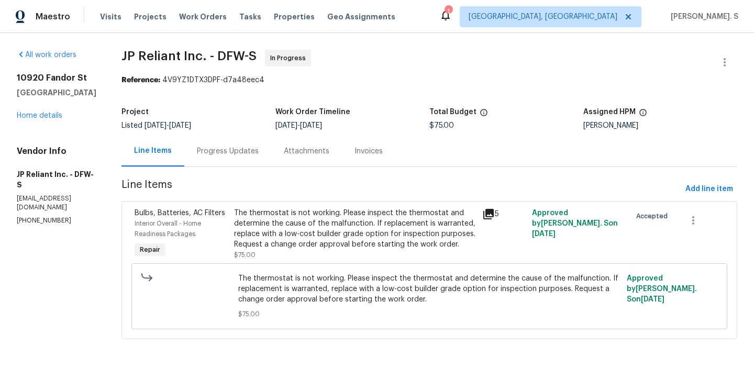
click at [216, 150] on div "Progress Updates" at bounding box center [228, 151] width 62 height 10
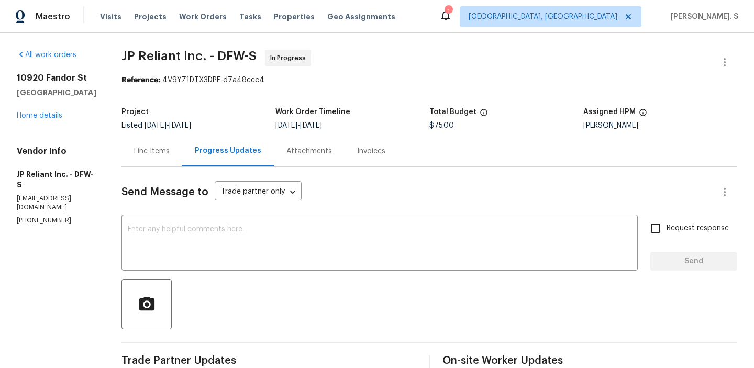
click at [166, 154] on div "Line Items" at bounding box center [152, 151] width 36 height 10
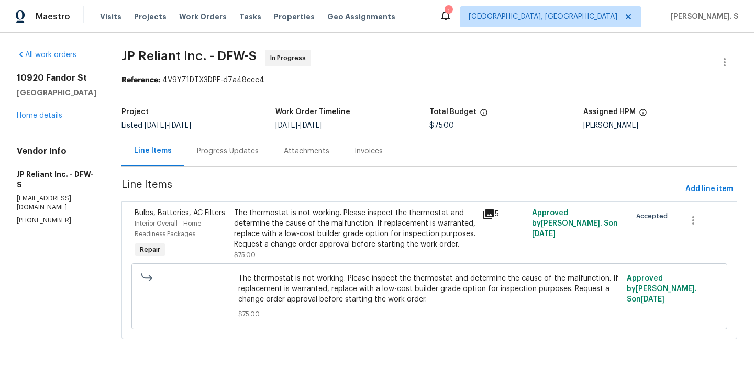
click at [303, 231] on div "The thermostat is not working. Please inspect the thermostat and determine the …" at bounding box center [355, 229] width 242 height 42
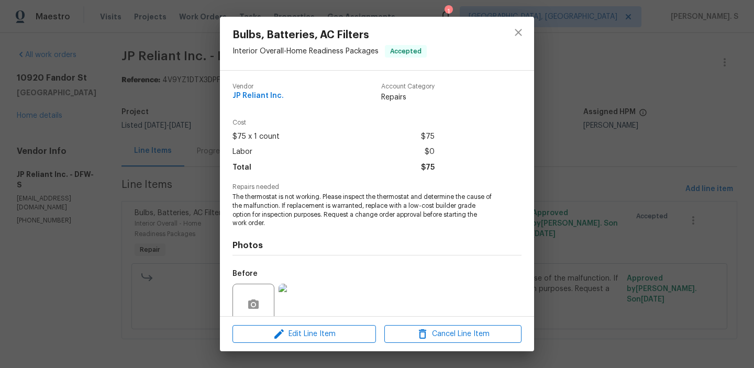
scroll to position [88, 0]
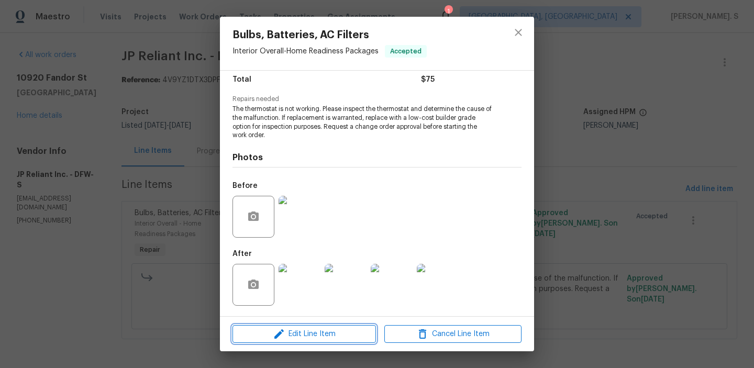
click at [267, 332] on span "Edit Line Item" at bounding box center [304, 334] width 137 height 13
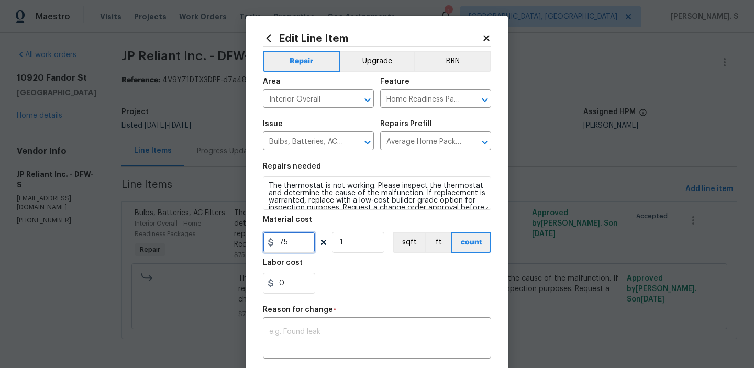
click at [284, 249] on input "75" at bounding box center [289, 242] width 52 height 21
type input "295"
click at [346, 361] on div "Repair Upgrade BRN Area Interior Overall ​ Feature Home Readiness Packages ​ Is…" at bounding box center [377, 255] width 228 height 417
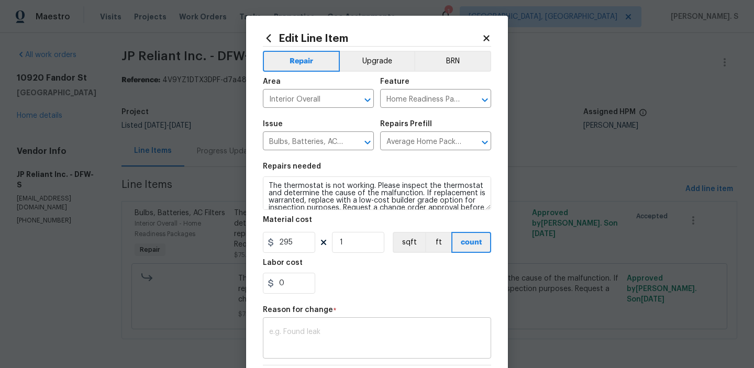
click at [353, 331] on textarea at bounding box center [377, 339] width 216 height 22
paste textarea "(GJ) Updated cost per BR team approval"
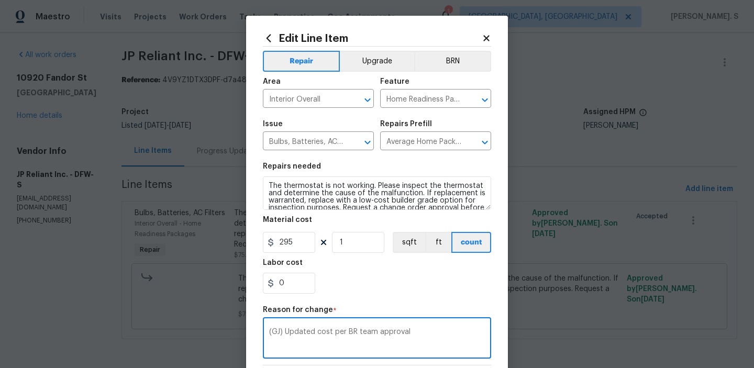
scroll to position [159, 0]
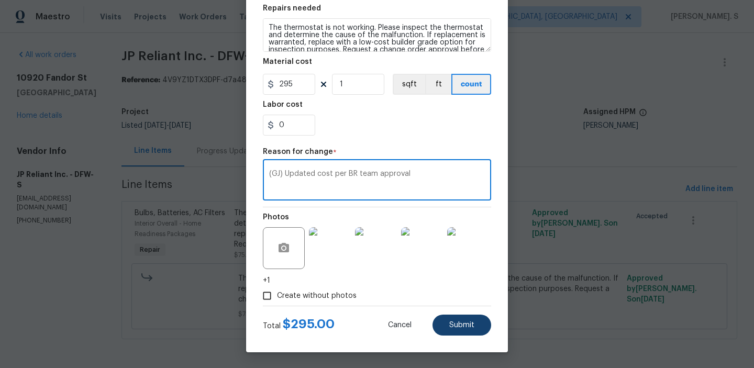
type textarea "(GJ) Updated cost per BR team approval"
click at [439, 319] on button "Submit" at bounding box center [461, 325] width 59 height 21
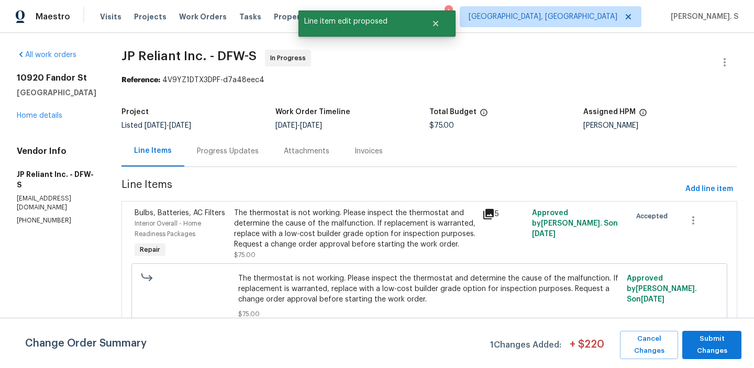
scroll to position [0, 0]
click at [720, 344] on span "Submit Changes" at bounding box center [711, 345] width 49 height 24
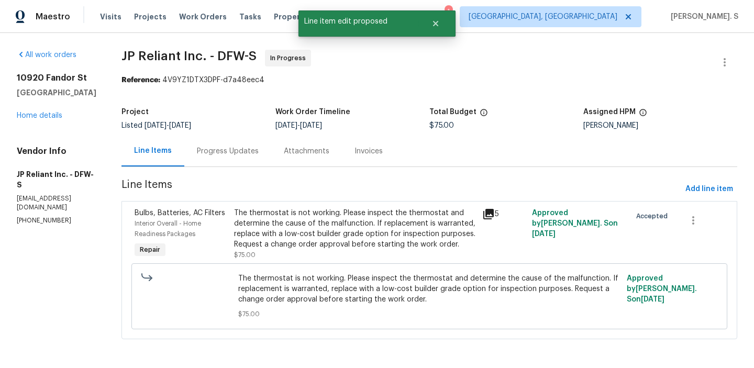
click at [244, 163] on div "Progress Updates" at bounding box center [227, 151] width 87 height 31
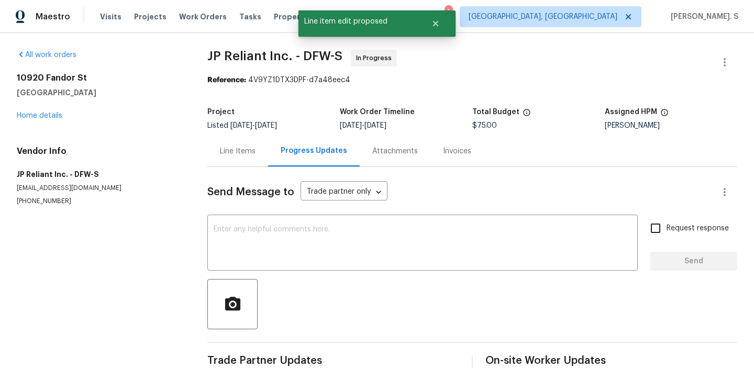
click at [244, 163] on div "Line Items" at bounding box center [237, 151] width 61 height 31
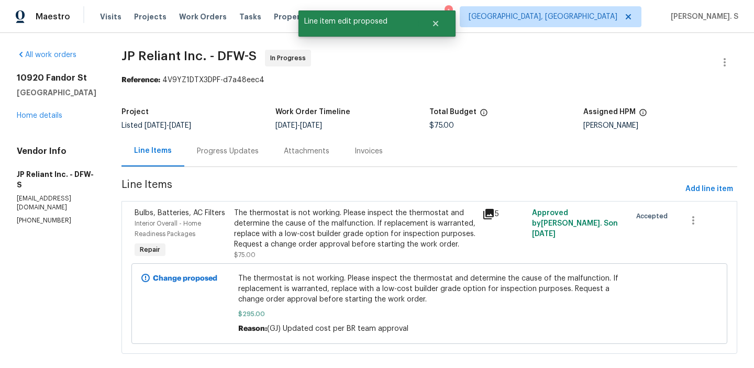
click at [259, 247] on div "The thermostat is not working. Please inspect the thermostat and determine the …" at bounding box center [355, 229] width 242 height 42
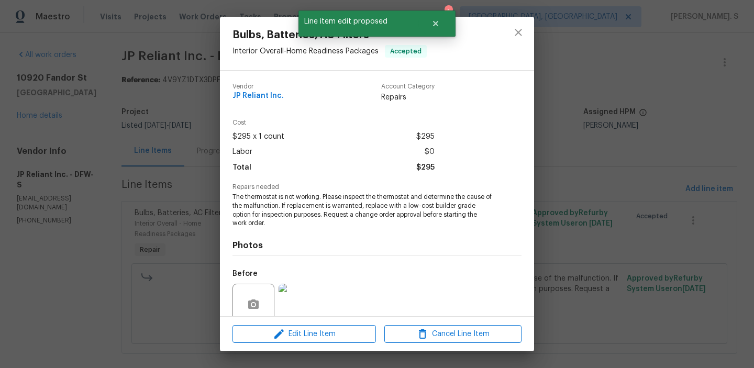
click at [210, 153] on div "Bulbs, Batteries, AC Filters Interior Overall - Home Readiness Packages Accepte…" at bounding box center [377, 184] width 754 height 368
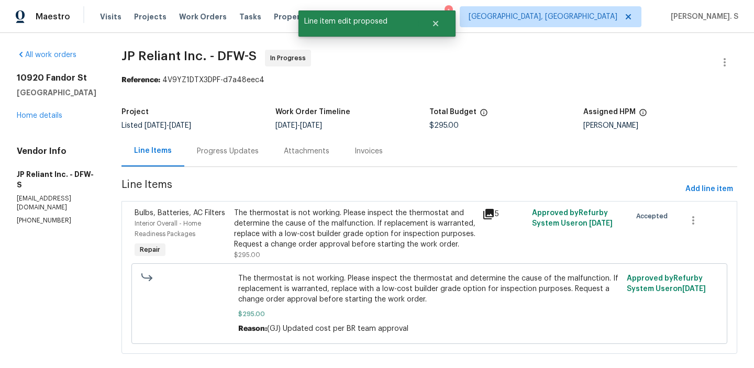
click at [210, 153] on div "Progress Updates" at bounding box center [228, 151] width 62 height 10
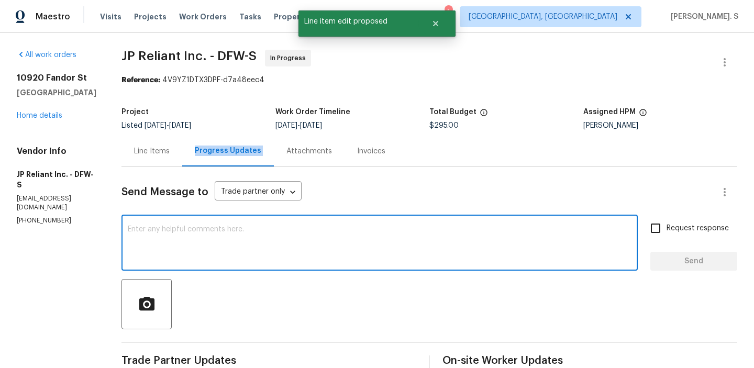
click at [223, 232] on textarea at bounding box center [380, 244] width 504 height 37
paste textarea "The BR team has approved the cost, and it has been updated."
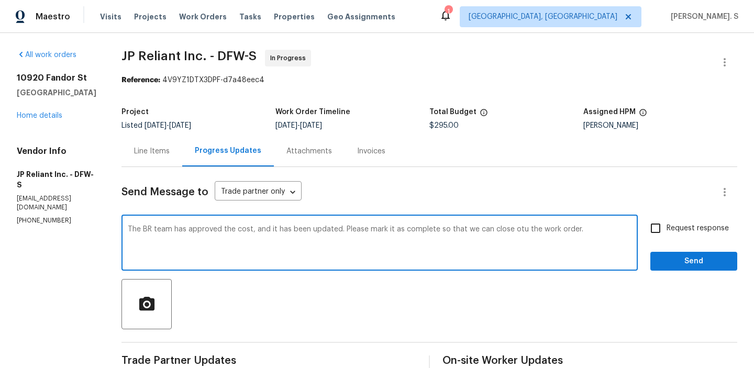
click at [519, 229] on textarea "The BR team has approved the cost, and it has been updated. Please mark it as c…" at bounding box center [380, 244] width 504 height 37
click at [521, 229] on textarea "The BR team has approved the cost, and it has been updated. Please mark it as c…" at bounding box center [380, 244] width 504 height 37
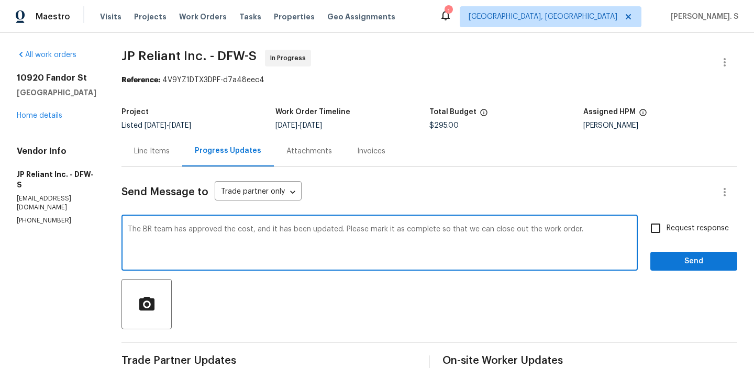
type textarea "The BR team has approved the cost, and it has been updated. Please mark it as c…"
click at [667, 227] on span "Request response" at bounding box center [697, 228] width 62 height 11
click at [666, 227] on input "Request response" at bounding box center [655, 228] width 22 height 22
checkbox input "true"
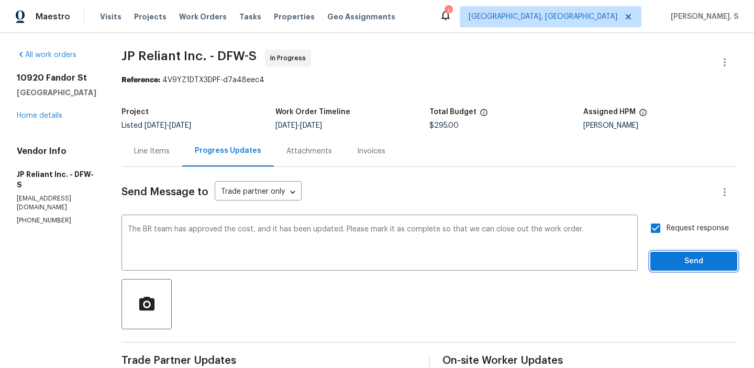
click at [664, 260] on span "Send" at bounding box center [694, 261] width 70 height 13
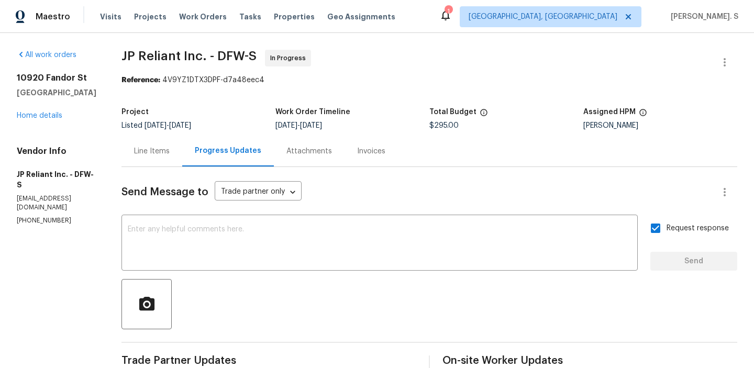
click at [179, 162] on div "Line Items" at bounding box center [151, 151] width 61 height 31
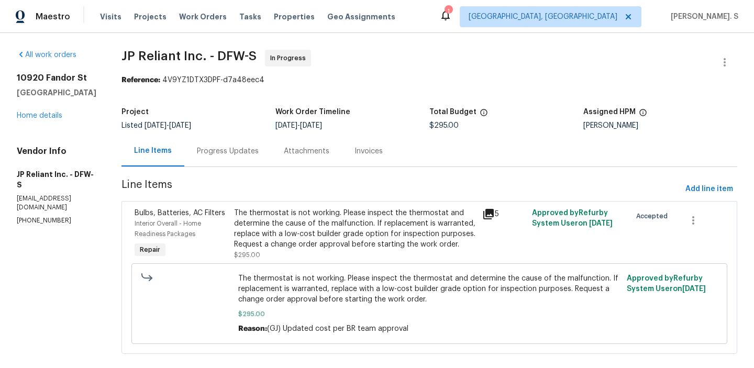
scroll to position [16, 0]
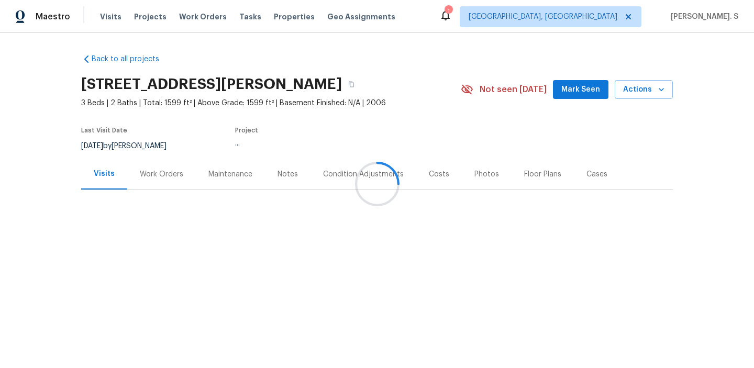
click at [151, 172] on div "Work Orders" at bounding box center [161, 174] width 43 height 10
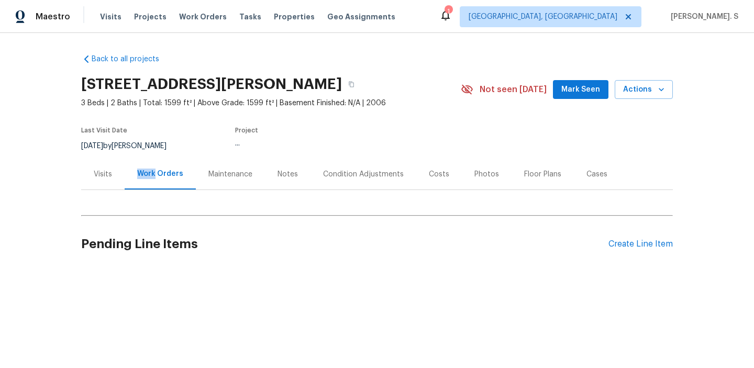
click at [151, 172] on div "Work Orders" at bounding box center [160, 174] width 46 height 10
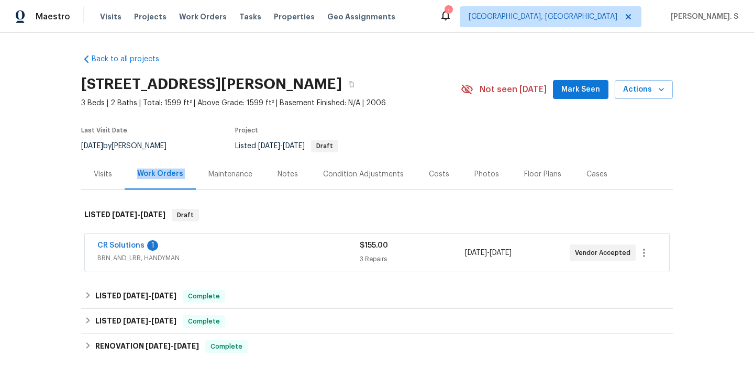
click at [118, 250] on span "CR Solutions" at bounding box center [120, 245] width 47 height 10
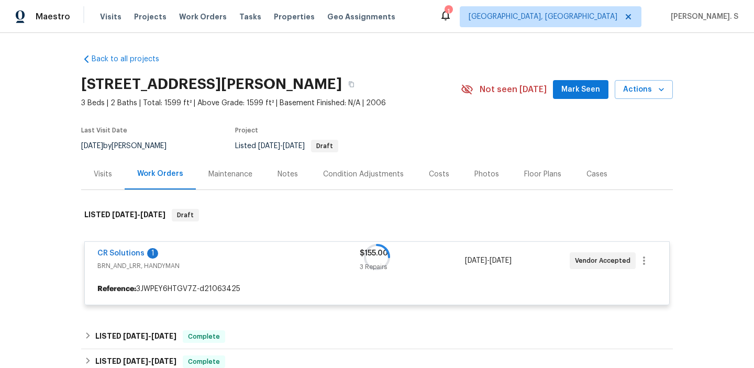
click at [116, 253] on div at bounding box center [377, 256] width 592 height 117
click at [116, 253] on link "CR Solutions" at bounding box center [120, 253] width 47 height 7
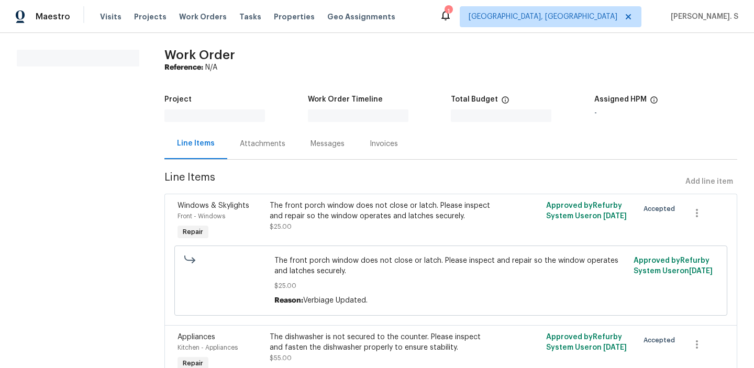
click at [116, 253] on section "All work orders" at bounding box center [78, 325] width 122 height 551
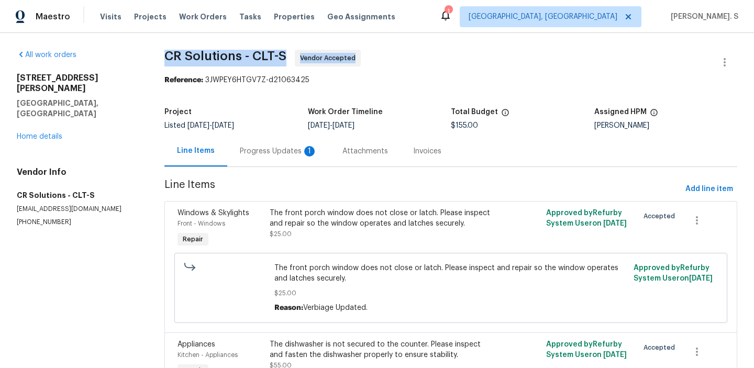
click at [292, 164] on div "Progress Updates 1" at bounding box center [278, 151] width 103 height 31
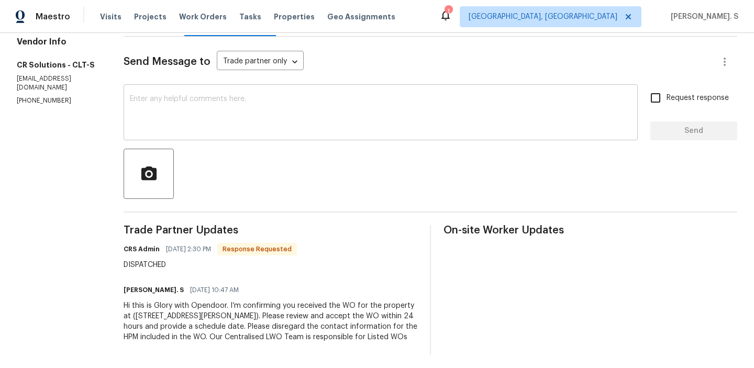
scroll to position [134, 0]
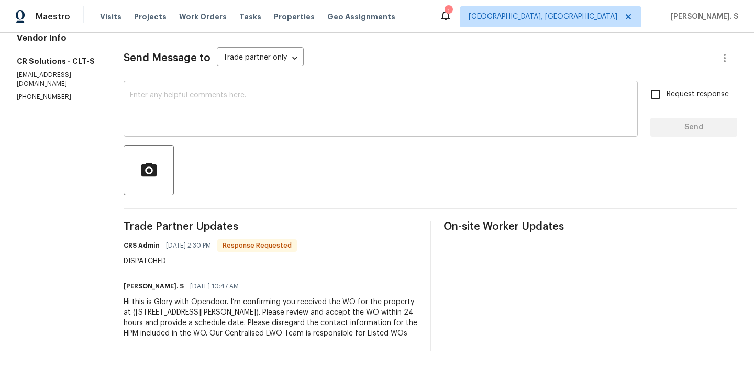
click at [271, 117] on textarea at bounding box center [380, 110] width 501 height 37
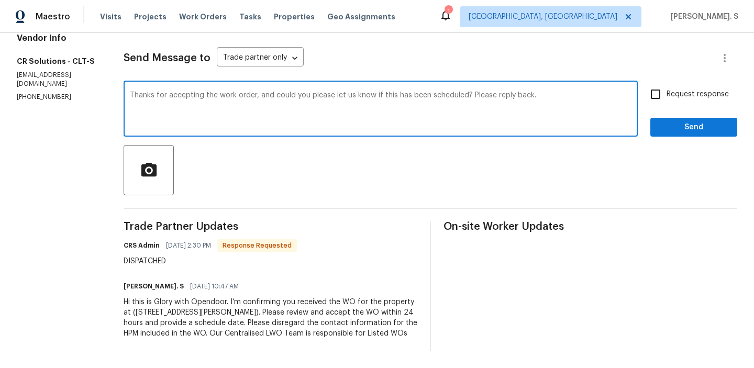
type textarea "Thanks for accepting the work order, and could you please let us know if this h…"
click at [155, 258] on div "DISPATCHED" at bounding box center [210, 261] width 173 height 10
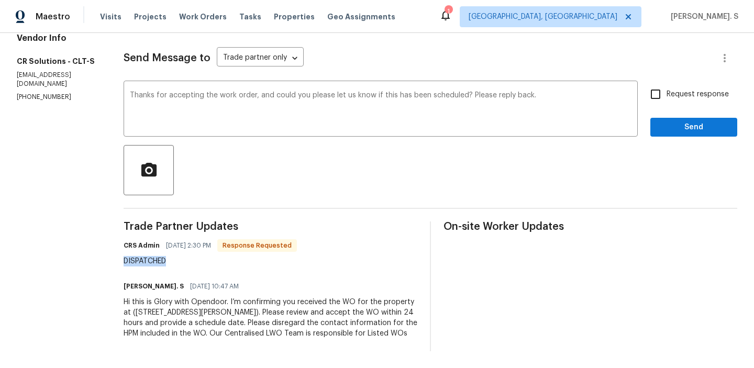
click at [155, 258] on div "DISPATCHED" at bounding box center [210, 261] width 173 height 10
copy div "DISPATCHED"
click at [660, 94] on input "Request response" at bounding box center [655, 94] width 22 height 22
checkbox input "true"
click at [664, 116] on div "Request response Send" at bounding box center [693, 109] width 87 height 53
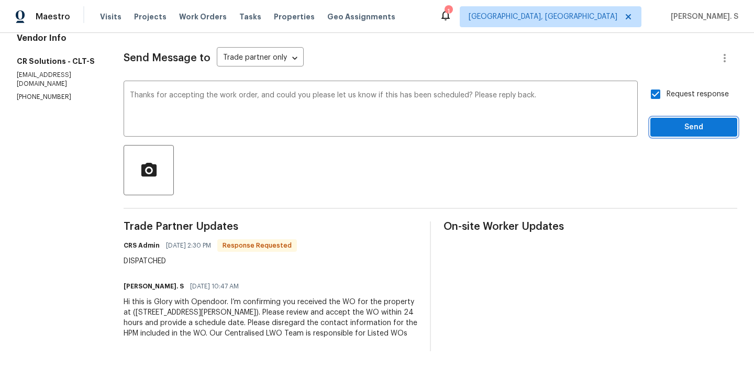
click at [664, 130] on span "Send" at bounding box center [694, 127] width 70 height 13
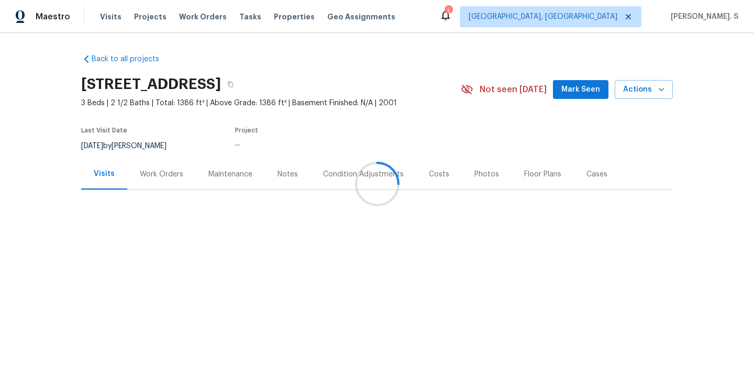
click at [164, 173] on div at bounding box center [377, 184] width 754 height 368
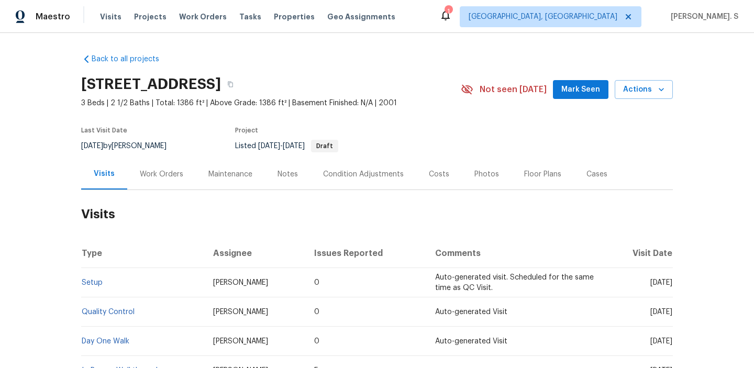
click at [164, 173] on div "Work Orders" at bounding box center [161, 174] width 43 height 10
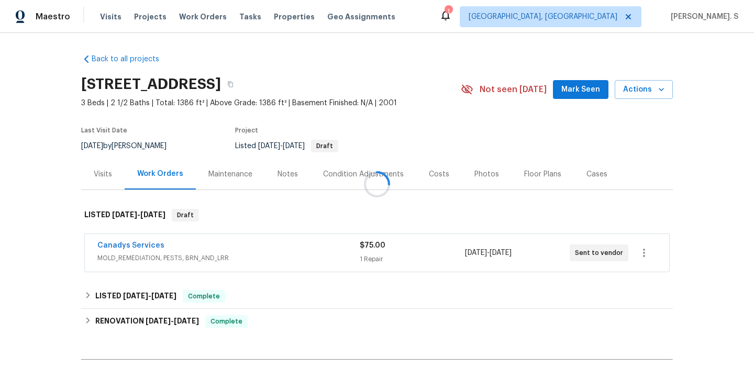
click at [164, 173] on div at bounding box center [377, 184] width 754 height 368
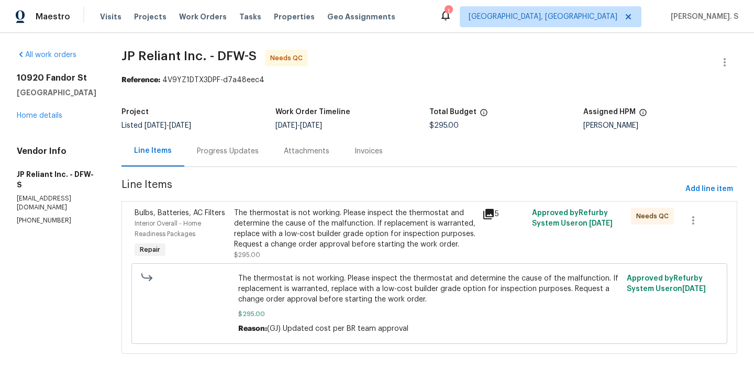
click at [225, 135] on div "Project Listed [DATE] - [DATE] Work Order Timeline [DATE] - [DATE] Total Budget…" at bounding box center [429, 119] width 616 height 34
click at [225, 140] on div "Progress Updates" at bounding box center [227, 151] width 87 height 31
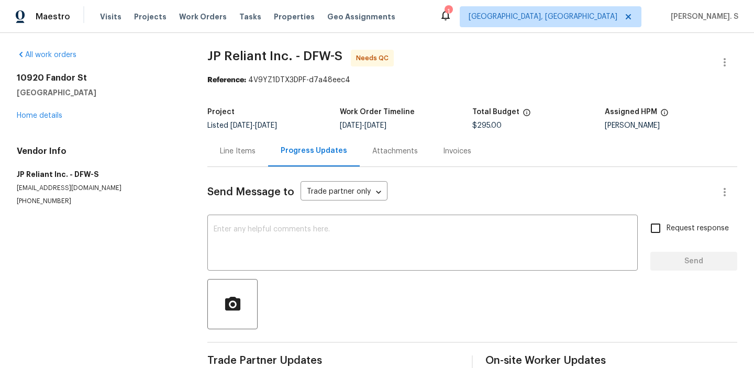
click at [244, 211] on div "Send Message to Trade partner only Trade partner only ​ x ​ Request response Se…" at bounding box center [472, 270] width 530 height 207
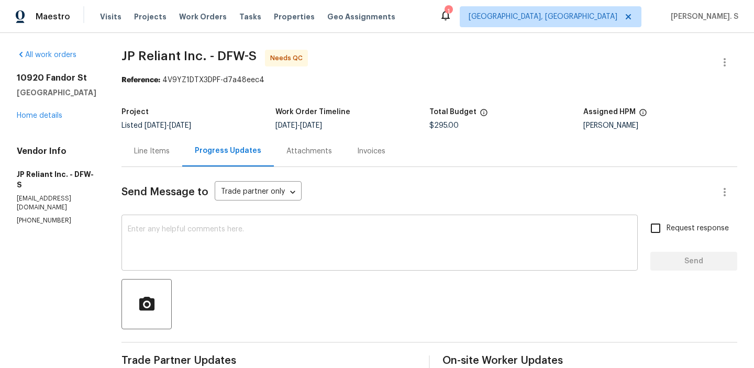
click at [233, 219] on div "x ​" at bounding box center [379, 243] width 516 height 53
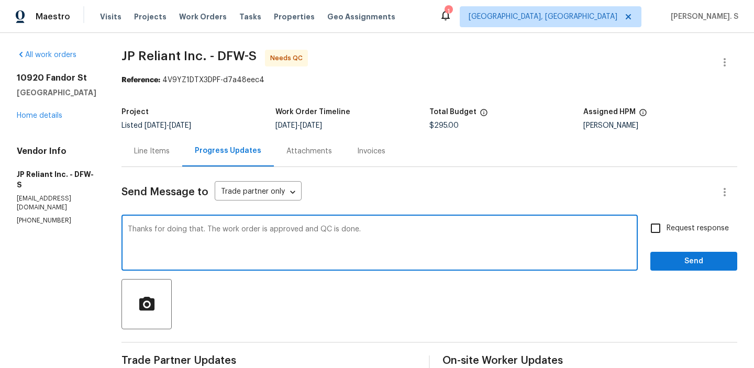
type textarea "Thanks for doing that. The work order is approved and QC is done."
click at [233, 219] on div "Thanks for doing that. The work order is approved and QC is done. x ​" at bounding box center [379, 243] width 516 height 53
click at [264, 237] on textarea "Thanks for doing that. The work order is approved and QC is done." at bounding box center [380, 244] width 504 height 37
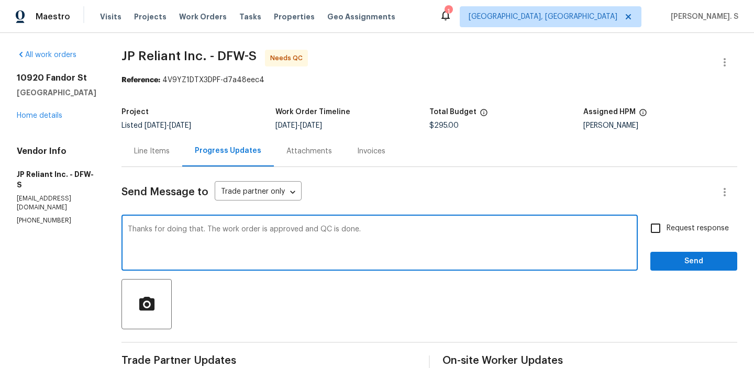
click at [264, 237] on textarea "Thanks for doing that. The work order is approved and QC is done." at bounding box center [380, 244] width 504 height 37
click at [682, 234] on label "Request response" at bounding box center [686, 228] width 84 height 22
click at [666, 234] on input "Request response" at bounding box center [655, 228] width 22 height 22
checkbox input "true"
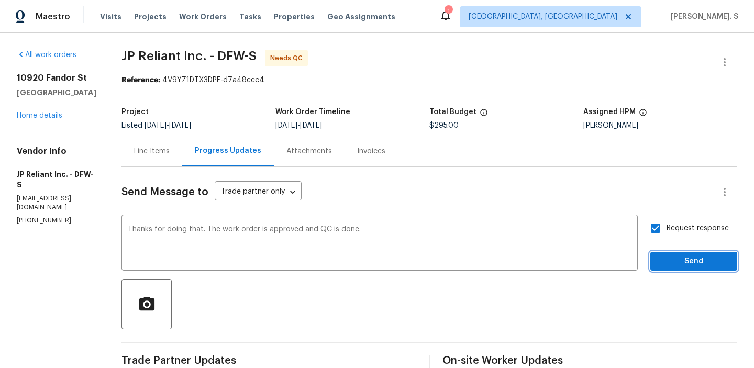
click at [679, 258] on span "Send" at bounding box center [694, 261] width 70 height 13
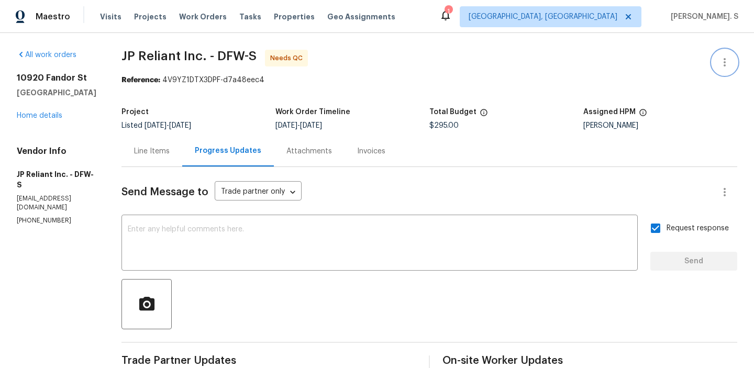
click at [730, 66] on icon "button" at bounding box center [724, 62] width 13 height 13
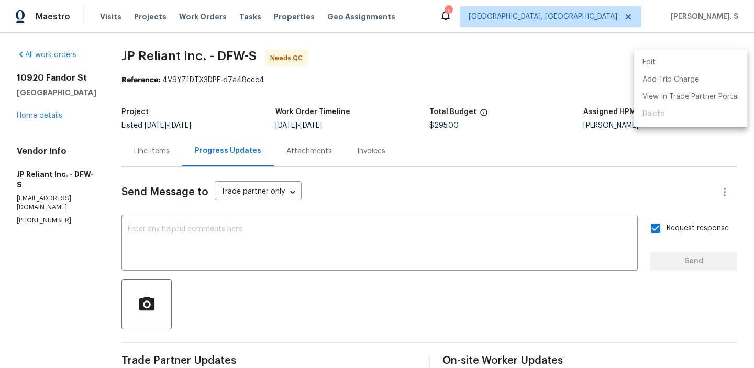
click at [711, 63] on li "Edit" at bounding box center [690, 62] width 113 height 17
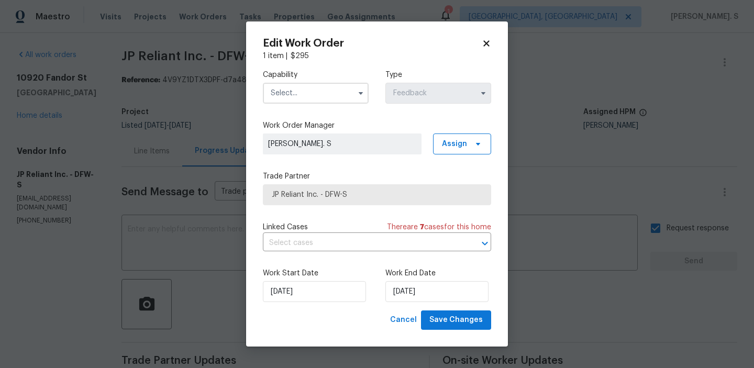
click at [327, 93] on input "text" at bounding box center [316, 93] width 106 height 21
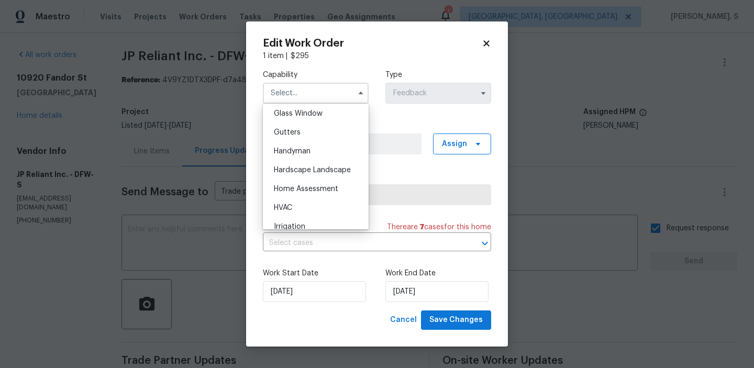
scroll to position [591, 0]
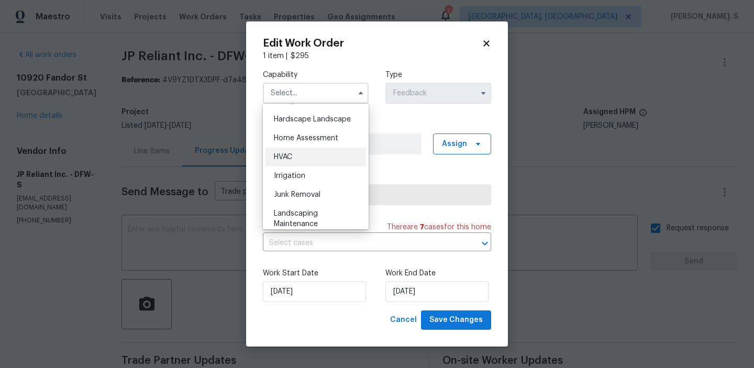
click at [306, 155] on div "HVAC" at bounding box center [315, 157] width 101 height 19
type input "HVAC"
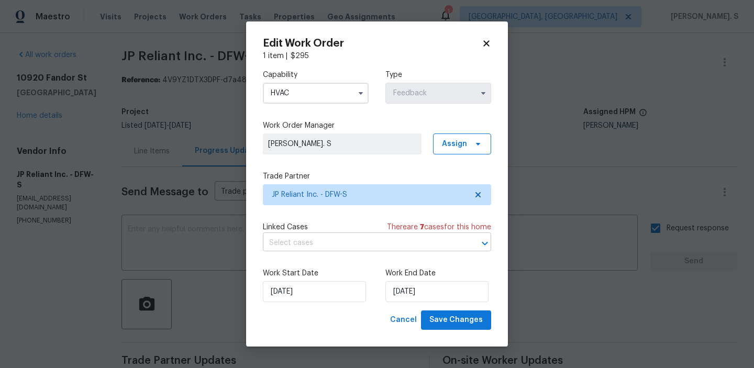
click at [318, 239] on input "text" at bounding box center [362, 243] width 199 height 16
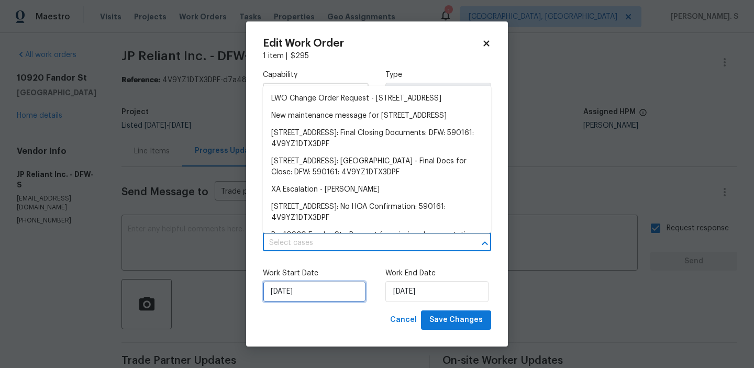
click at [308, 294] on input "[DATE]" at bounding box center [314, 291] width 103 height 21
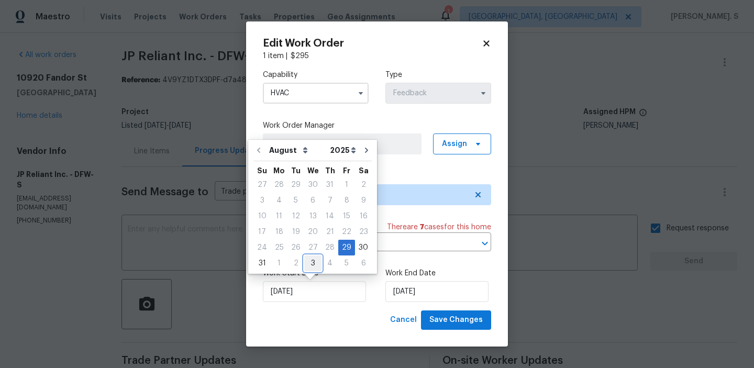
click at [307, 262] on div "3" at bounding box center [312, 263] width 17 height 15
type input "[DATE]"
select select "8"
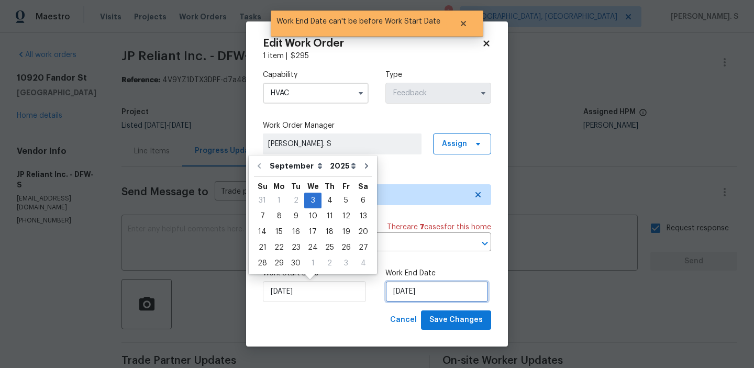
click at [398, 286] on input "[DATE]" at bounding box center [436, 291] width 103 height 21
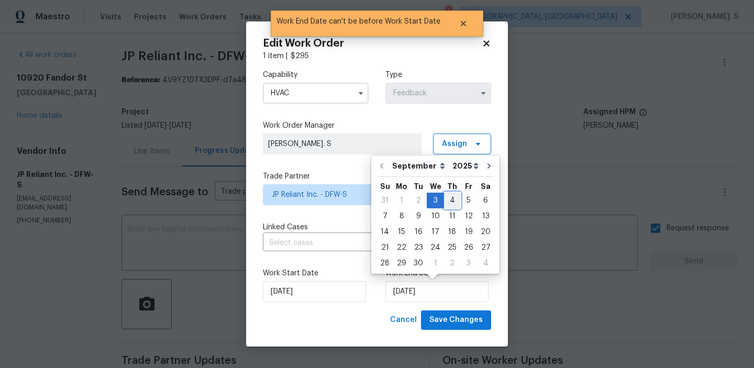
click at [444, 194] on div "4" at bounding box center [452, 200] width 16 height 15
type input "[DATE]"
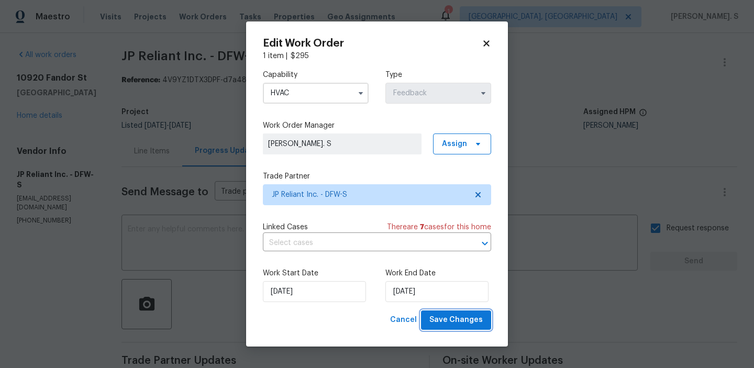
click at [449, 319] on span "Save Changes" at bounding box center [455, 320] width 53 height 13
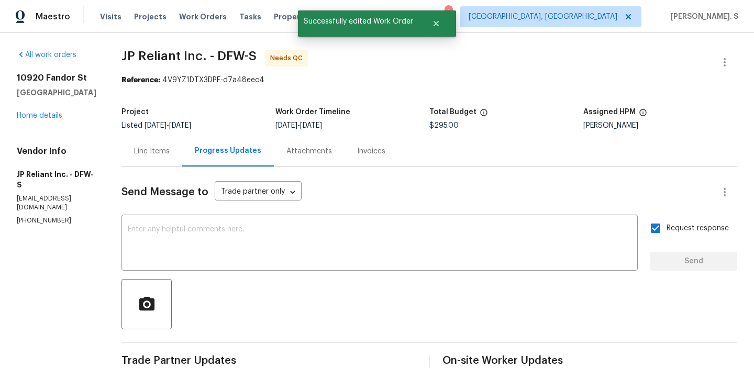
click at [144, 149] on div "Line Items" at bounding box center [152, 151] width 36 height 10
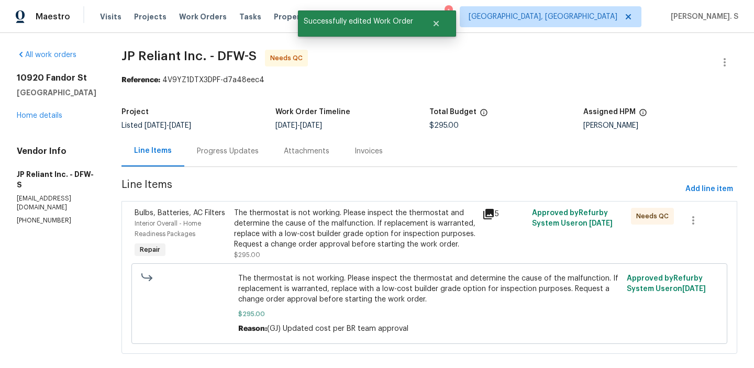
click at [349, 236] on div "The thermostat is not working. Please inspect the thermostat and determine the …" at bounding box center [355, 229] width 242 height 42
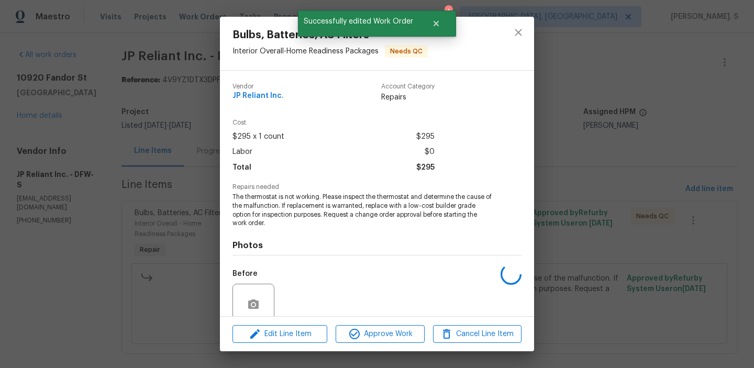
scroll to position [88, 0]
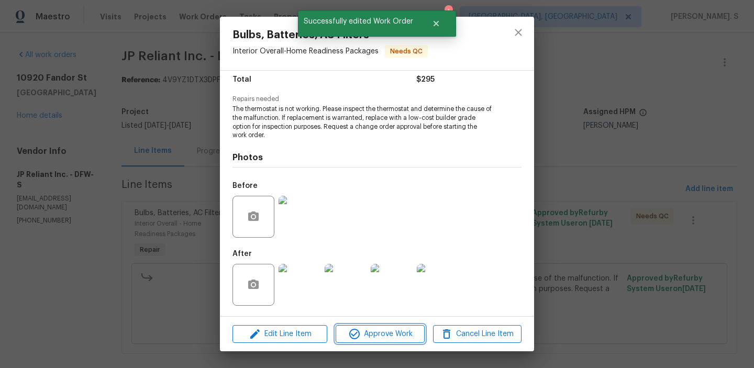
click at [358, 325] on button "Approve Work" at bounding box center [380, 334] width 88 height 18
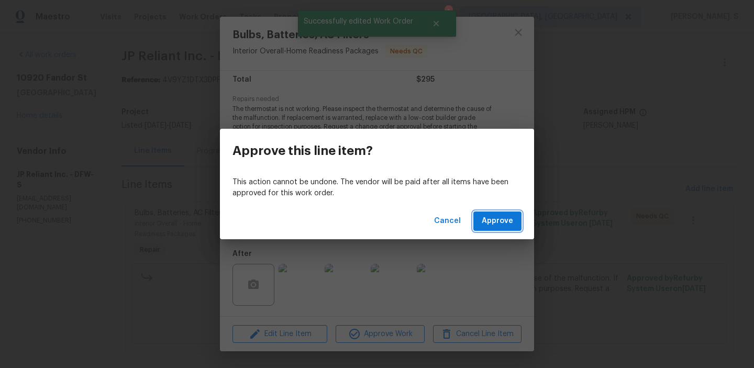
click at [496, 227] on span "Approve" at bounding box center [497, 221] width 31 height 13
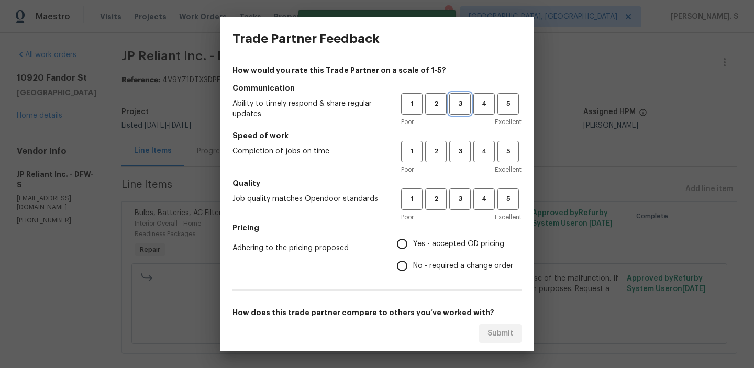
click at [467, 112] on button "3" at bounding box center [459, 103] width 21 height 21
click at [463, 160] on button "3" at bounding box center [459, 151] width 21 height 21
click at [461, 211] on div "1 2 3 4 5 Poor Excellent" at bounding box center [461, 205] width 120 height 34
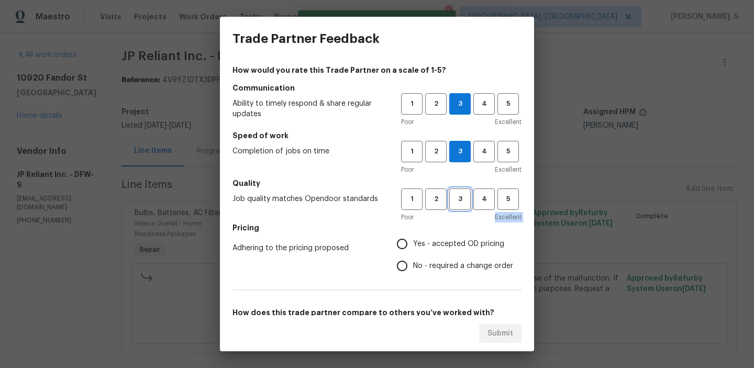
click at [461, 195] on span "3" at bounding box center [459, 199] width 19 height 12
click at [441, 268] on span "No - required a change order" at bounding box center [463, 266] width 100 height 11
click at [413, 268] on input "No - required a change order" at bounding box center [402, 266] width 22 height 22
radio input "true"
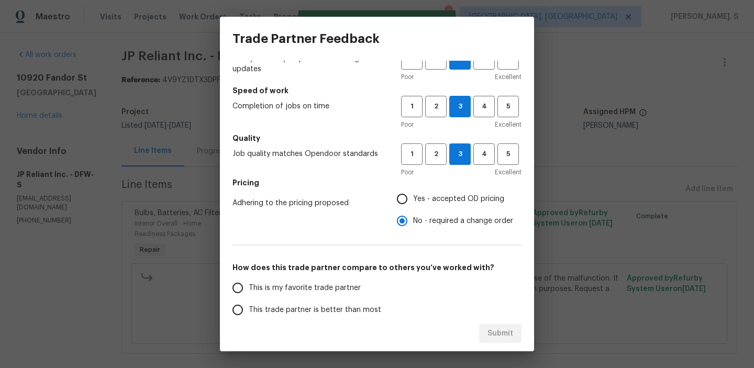
scroll to position [106, 0]
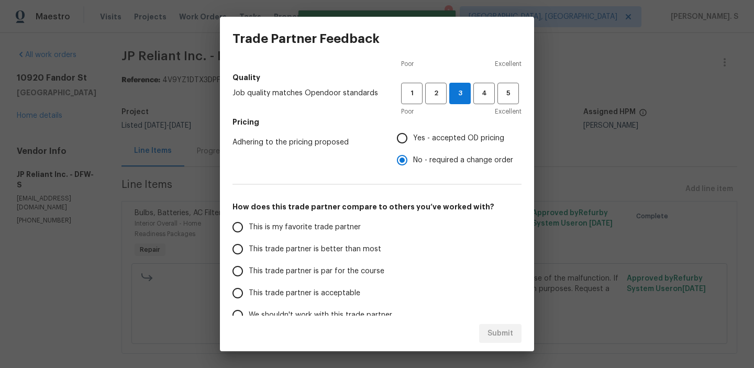
click at [359, 266] on span "This trade partner is par for the course" at bounding box center [317, 271] width 136 height 11
click at [249, 266] on input "This trade partner is par for the course" at bounding box center [238, 271] width 22 height 22
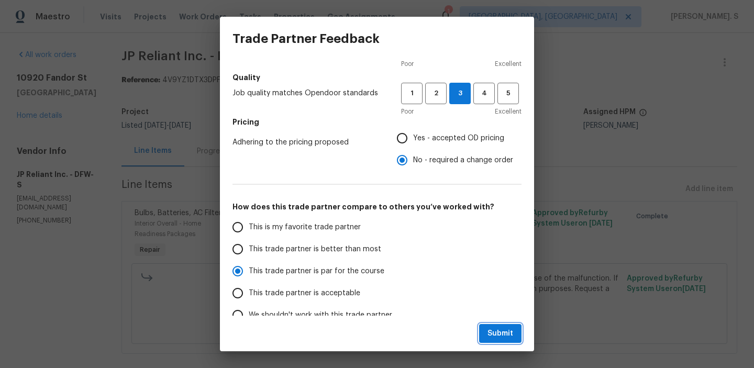
click at [515, 332] on button "Submit" at bounding box center [500, 333] width 42 height 19
radio input "true"
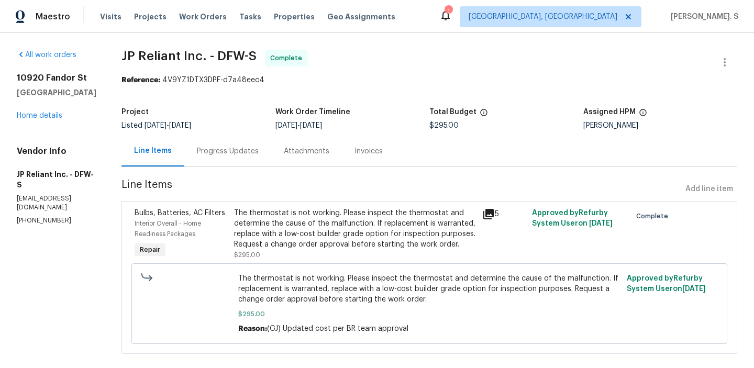
scroll to position [16, 0]
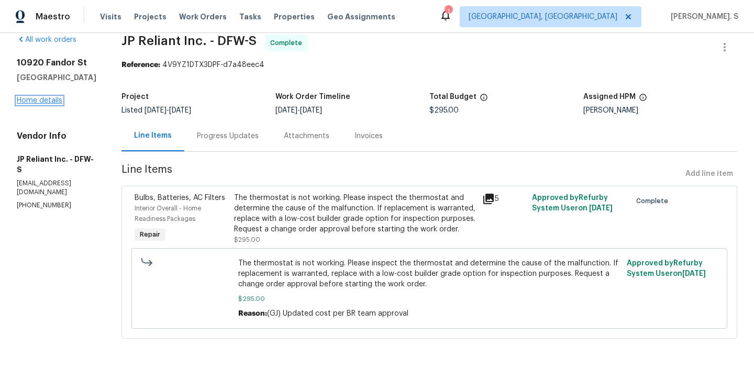
click at [48, 102] on link "Home details" at bounding box center [40, 100] width 46 height 7
